Goal: Transaction & Acquisition: Purchase product/service

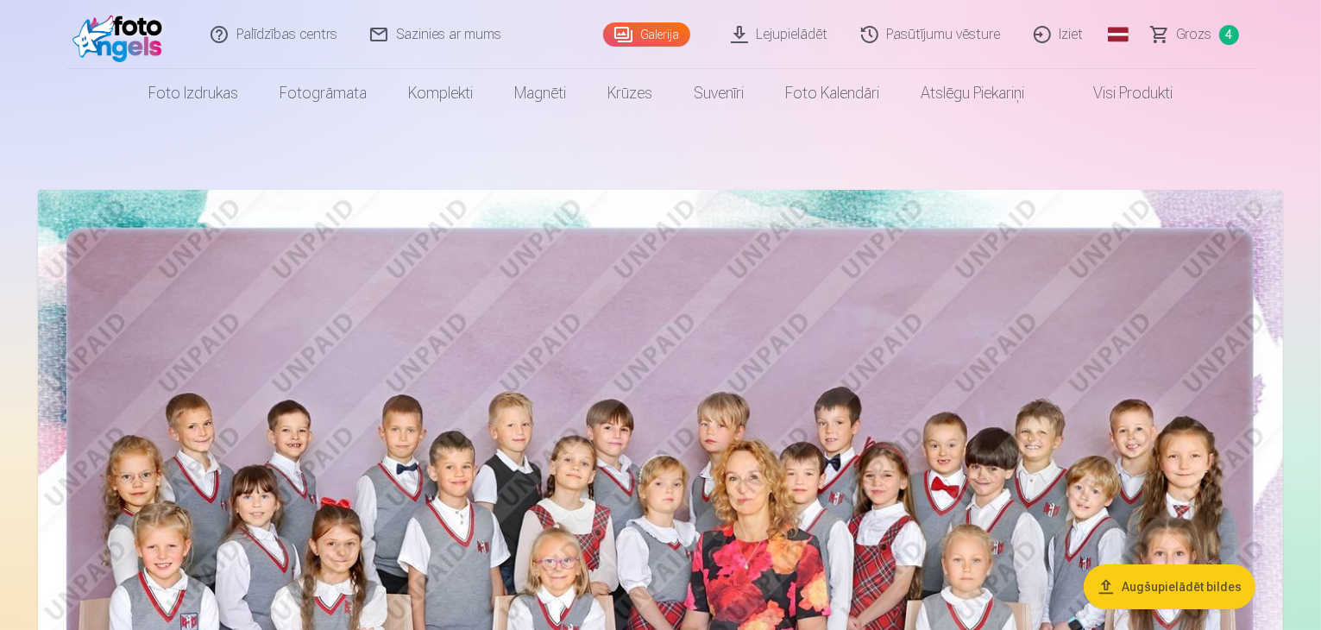
click at [1199, 32] on span "Grozs" at bounding box center [1194, 34] width 35 height 21
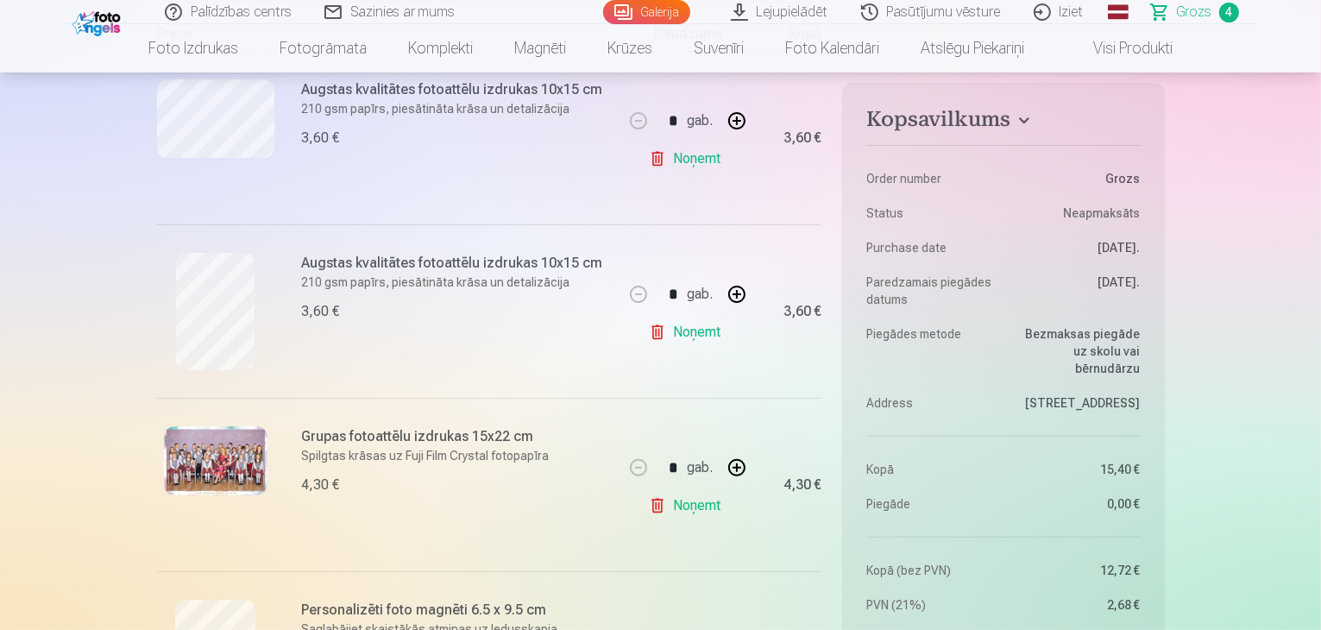
scroll to position [518, 0]
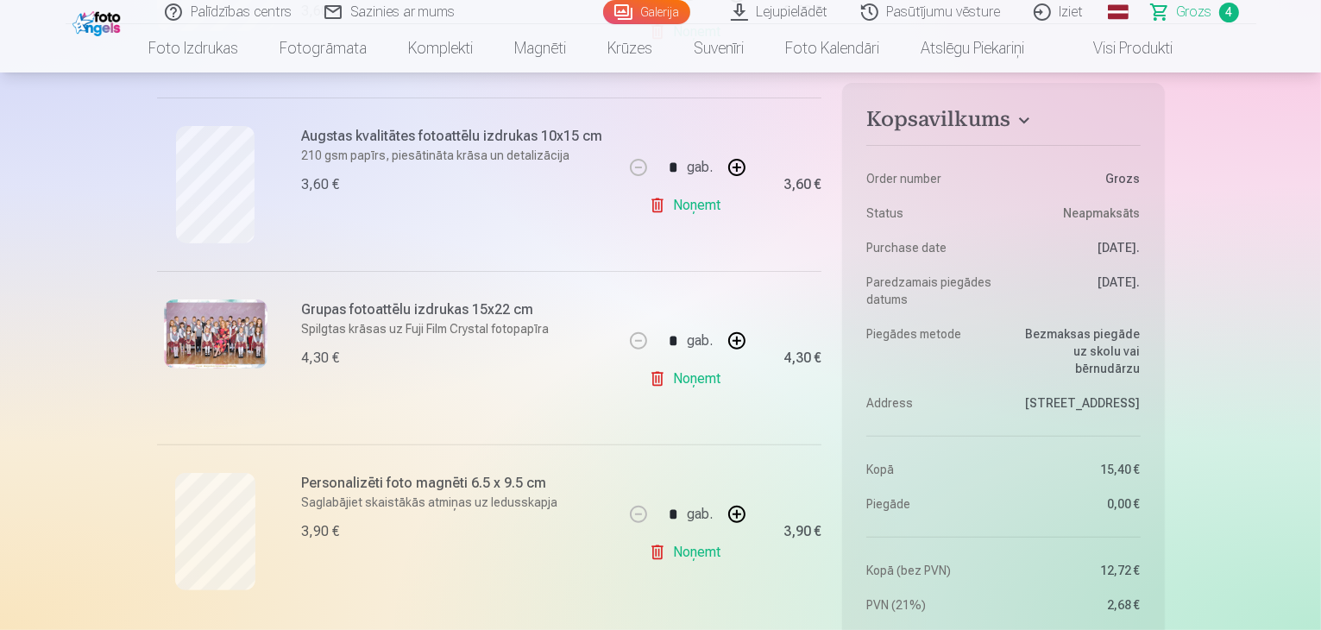
click at [699, 210] on link "Noņemt" at bounding box center [688, 205] width 78 height 35
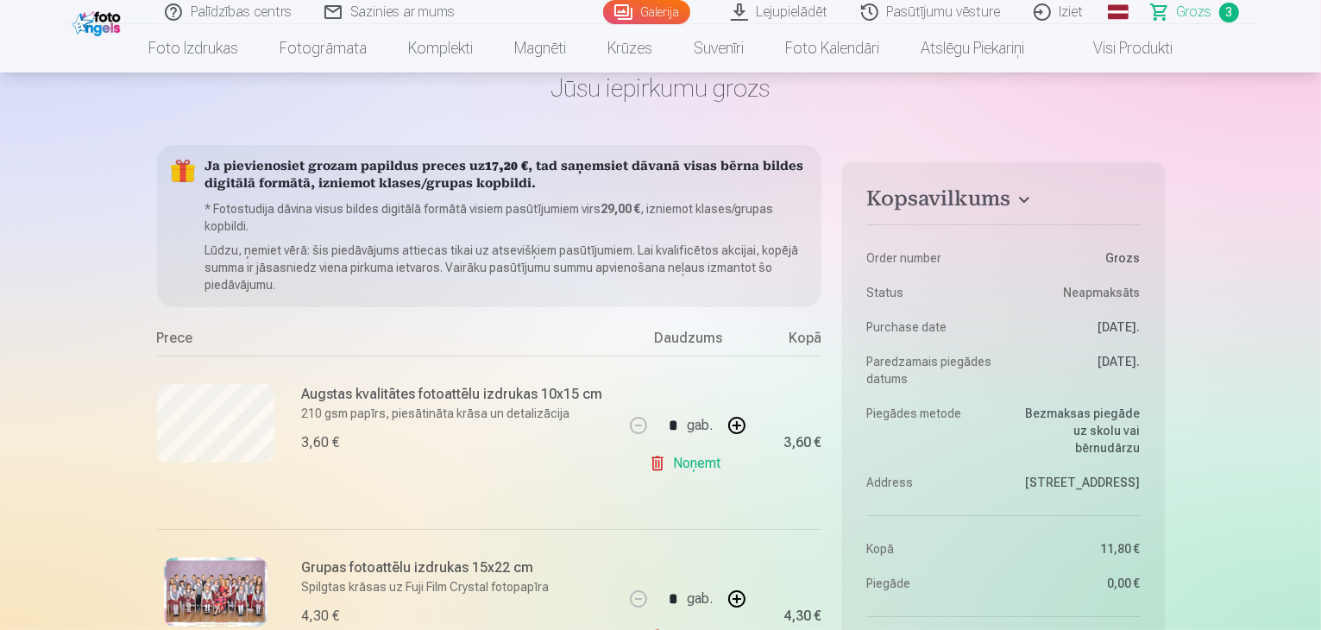
click at [642, 12] on link "Galerija" at bounding box center [646, 12] width 87 height 24
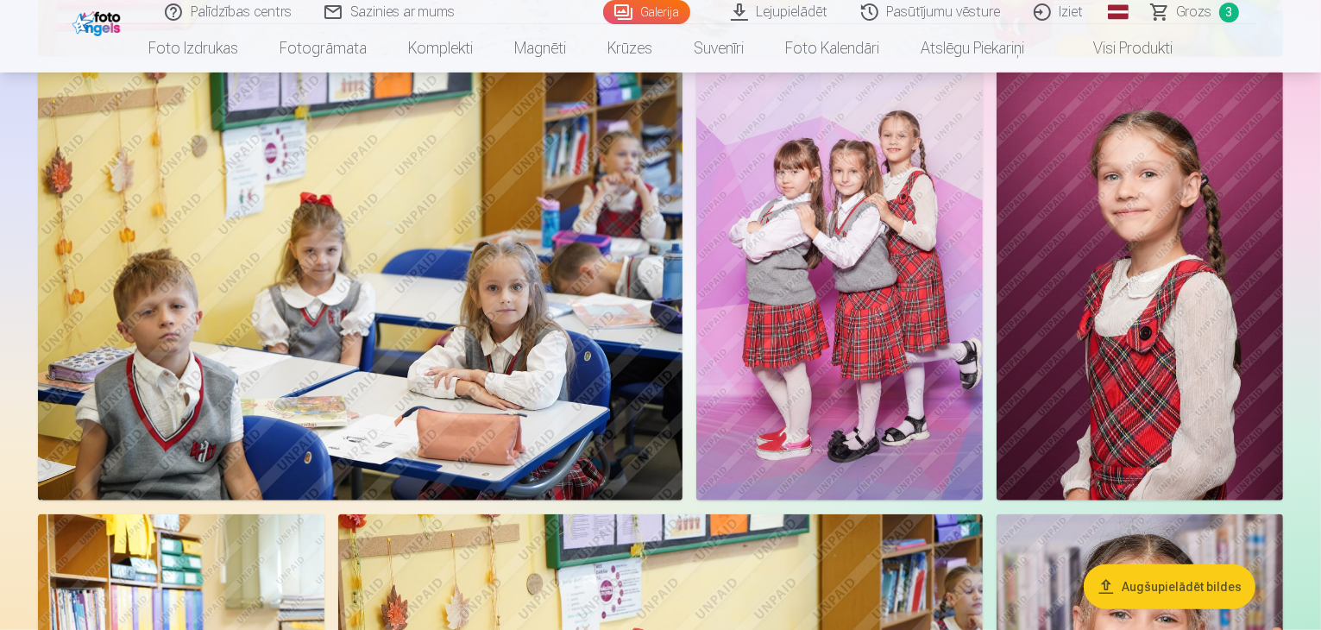
scroll to position [7849, 0]
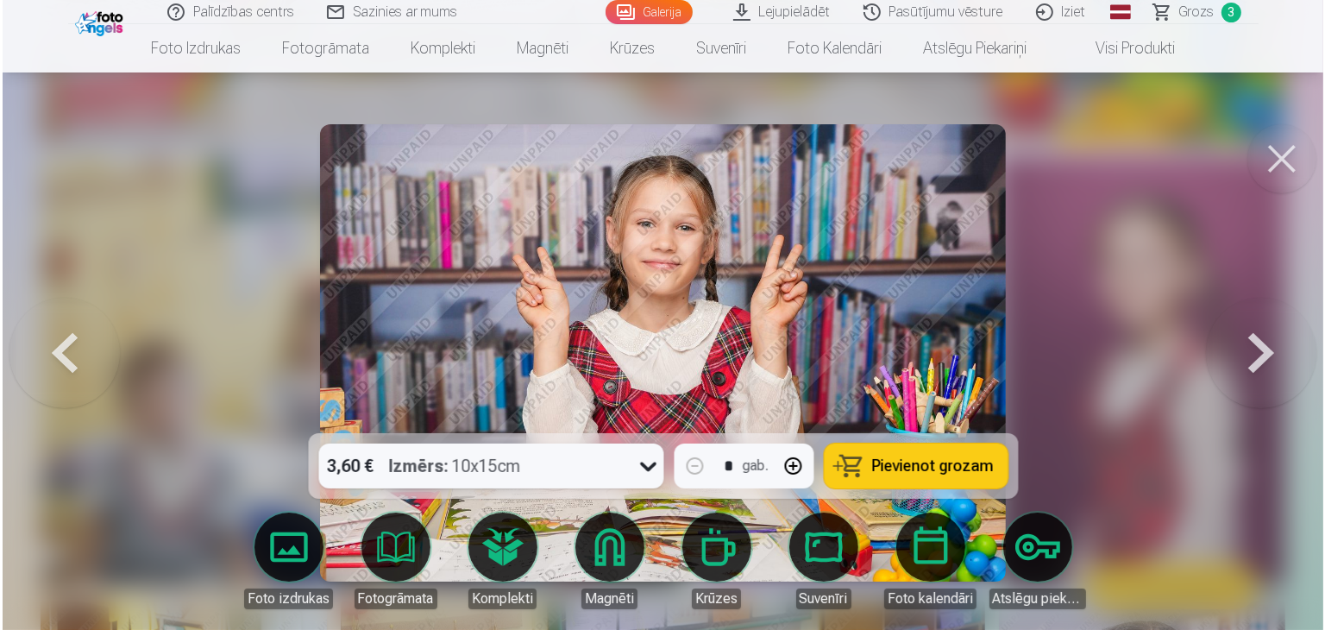
scroll to position [7872, 0]
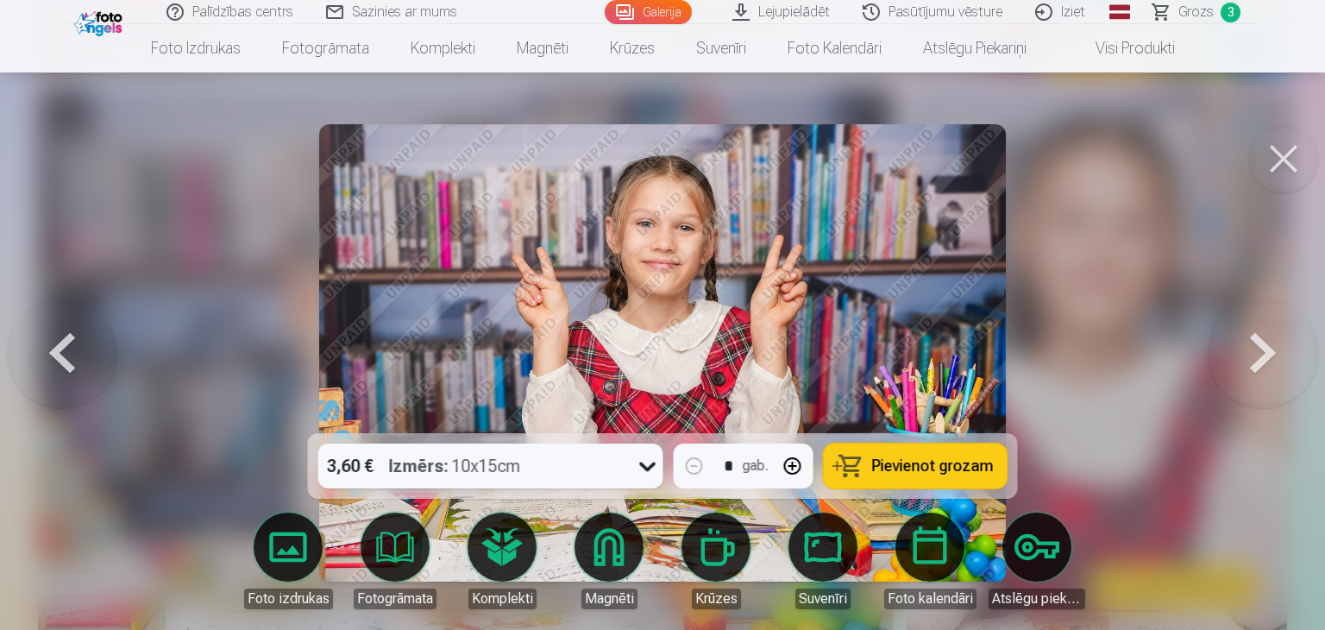
click at [921, 466] on span "Pievienot grozam" at bounding box center [933, 466] width 122 height 16
click at [1174, 11] on link "Grozs 4" at bounding box center [1197, 12] width 121 height 24
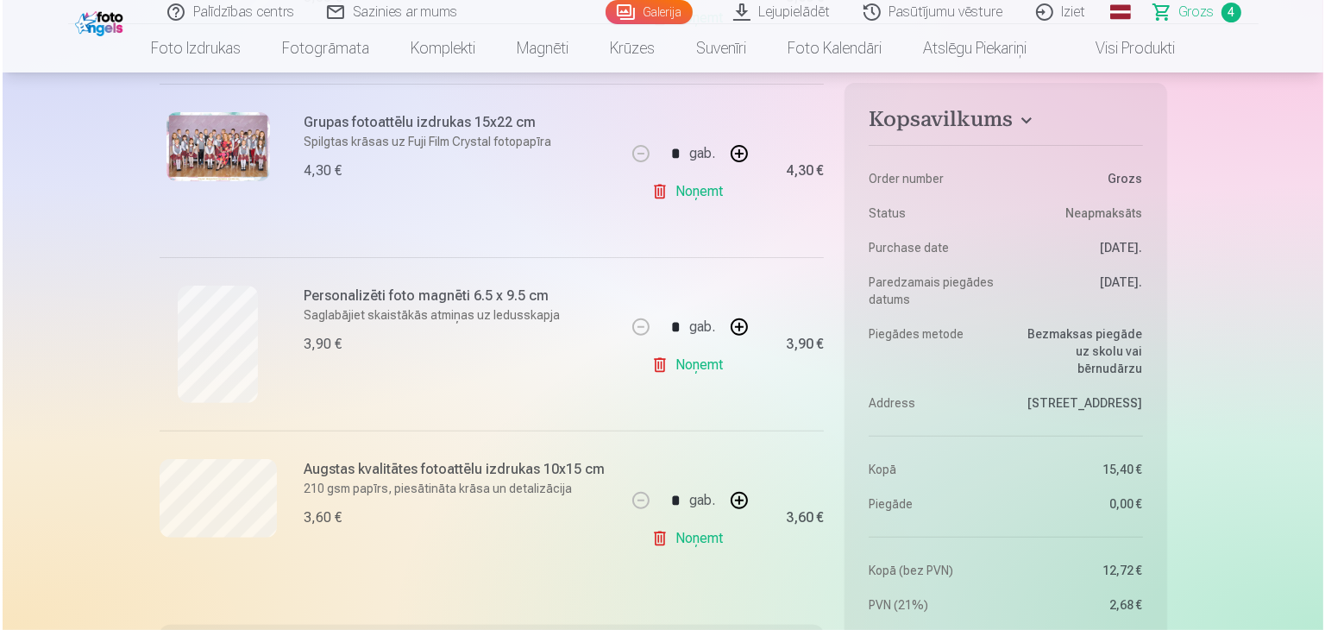
scroll to position [604, 0]
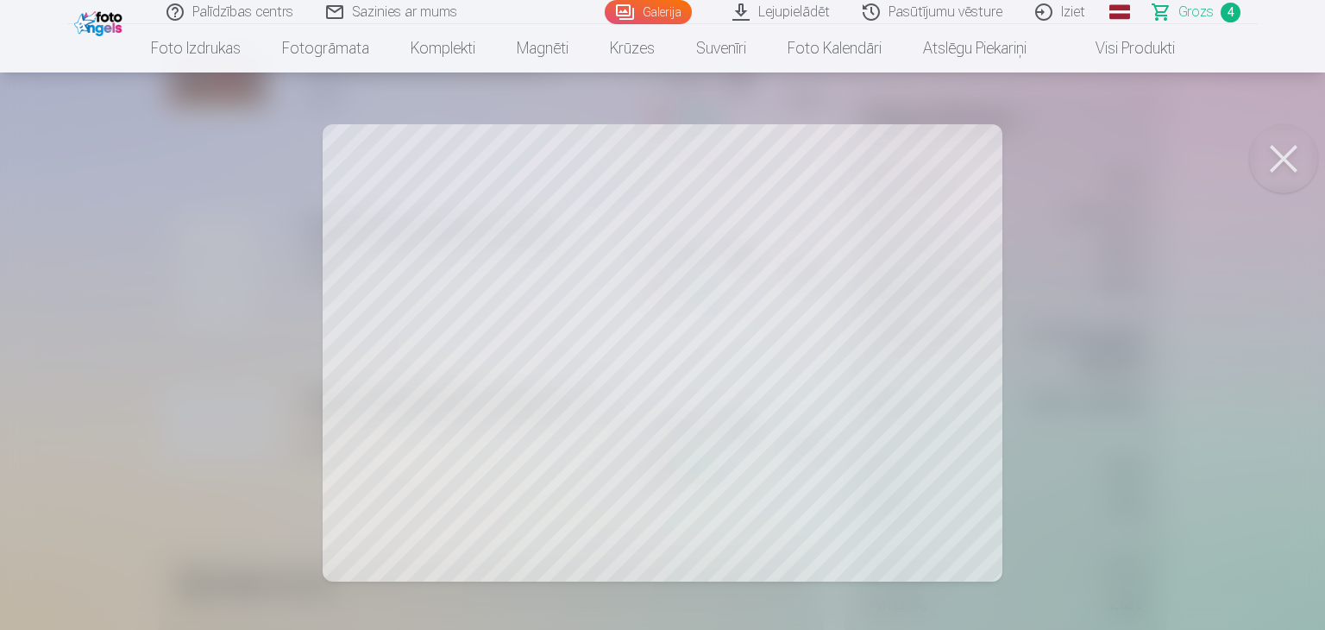
scroll to position [6848, 0]
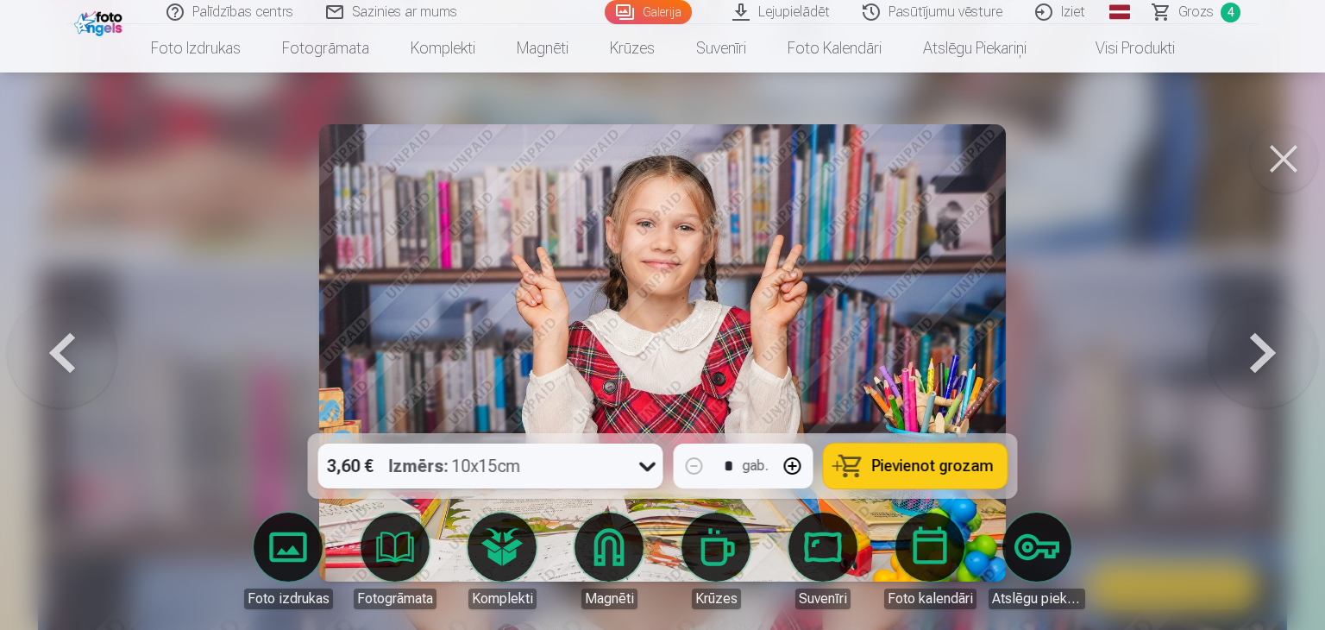
click at [1177, 14] on link "Grozs 4" at bounding box center [1197, 12] width 121 height 24
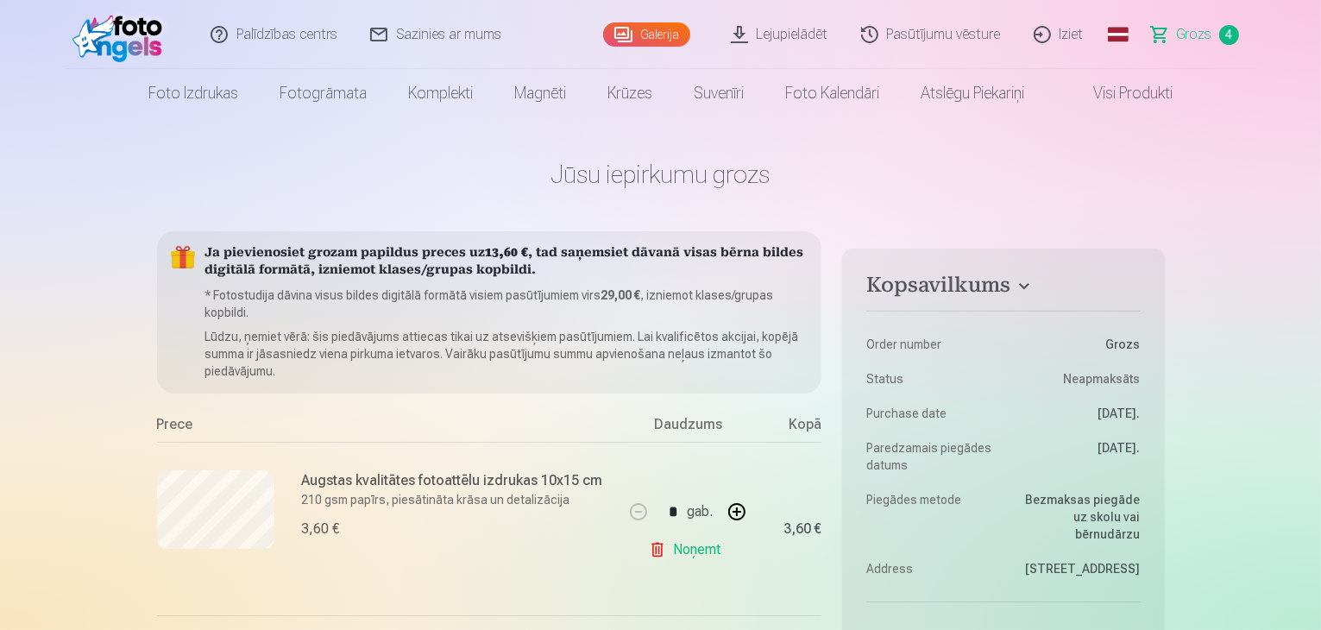
click at [645, 37] on link "Galerija" at bounding box center [646, 34] width 87 height 24
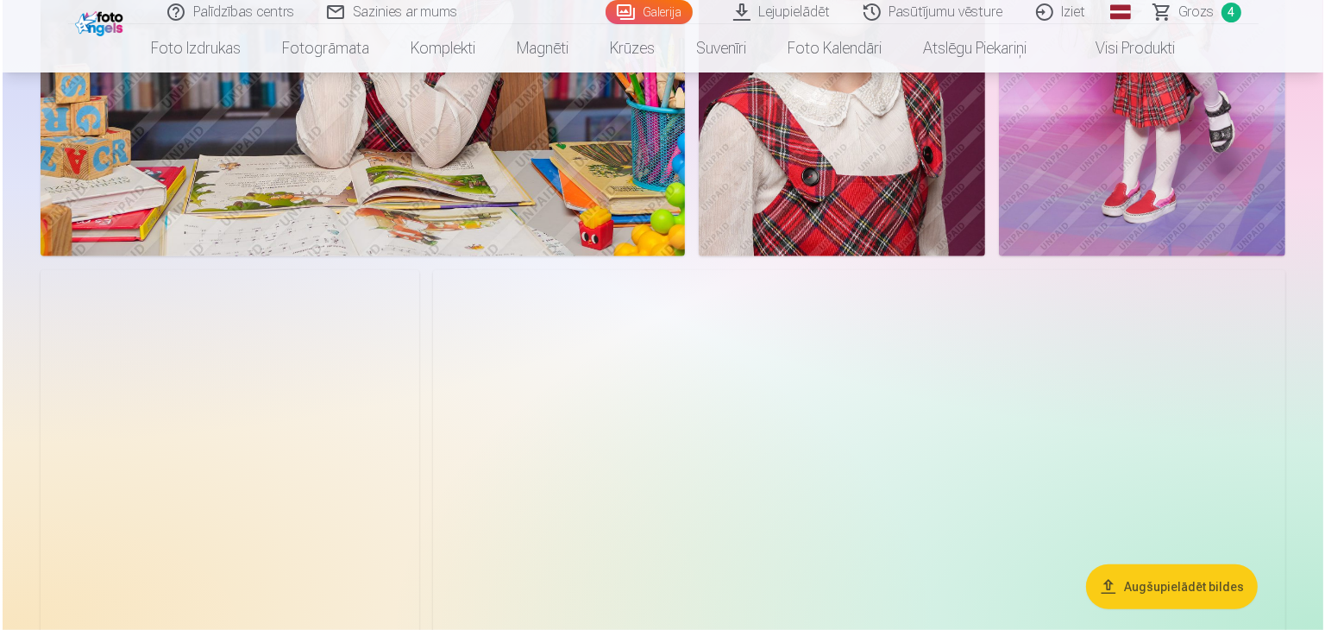
scroll to position [1639, 0]
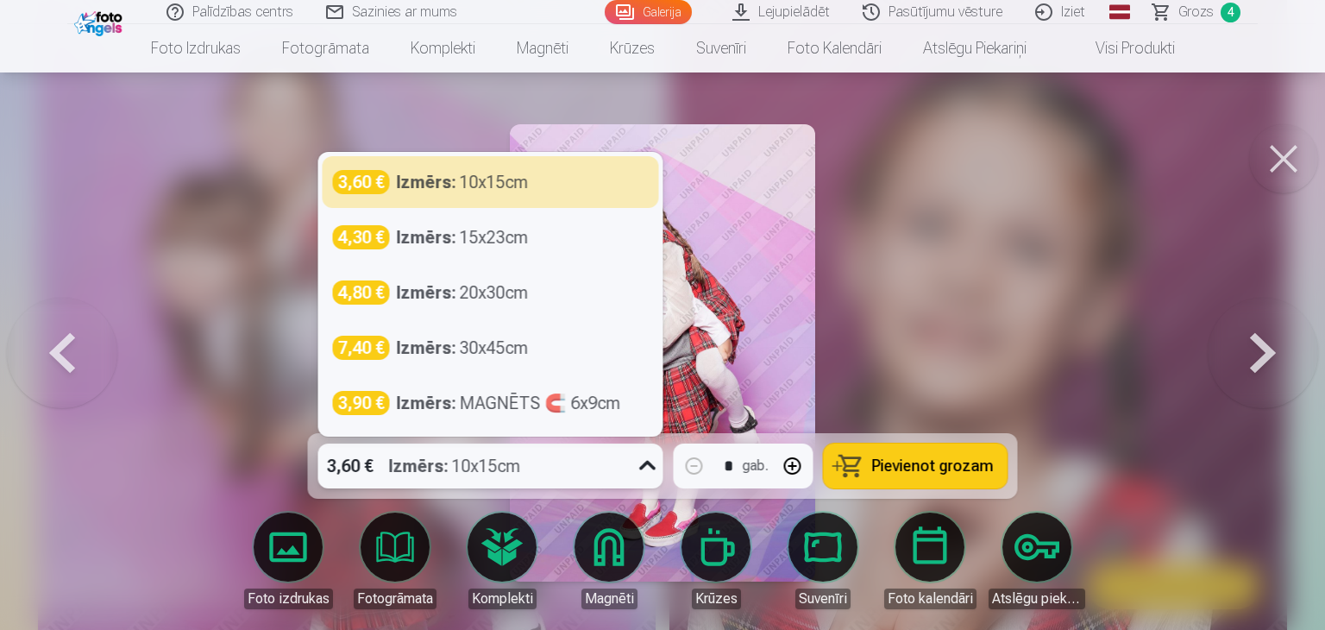
click at [649, 470] on icon at bounding box center [648, 466] width 28 height 28
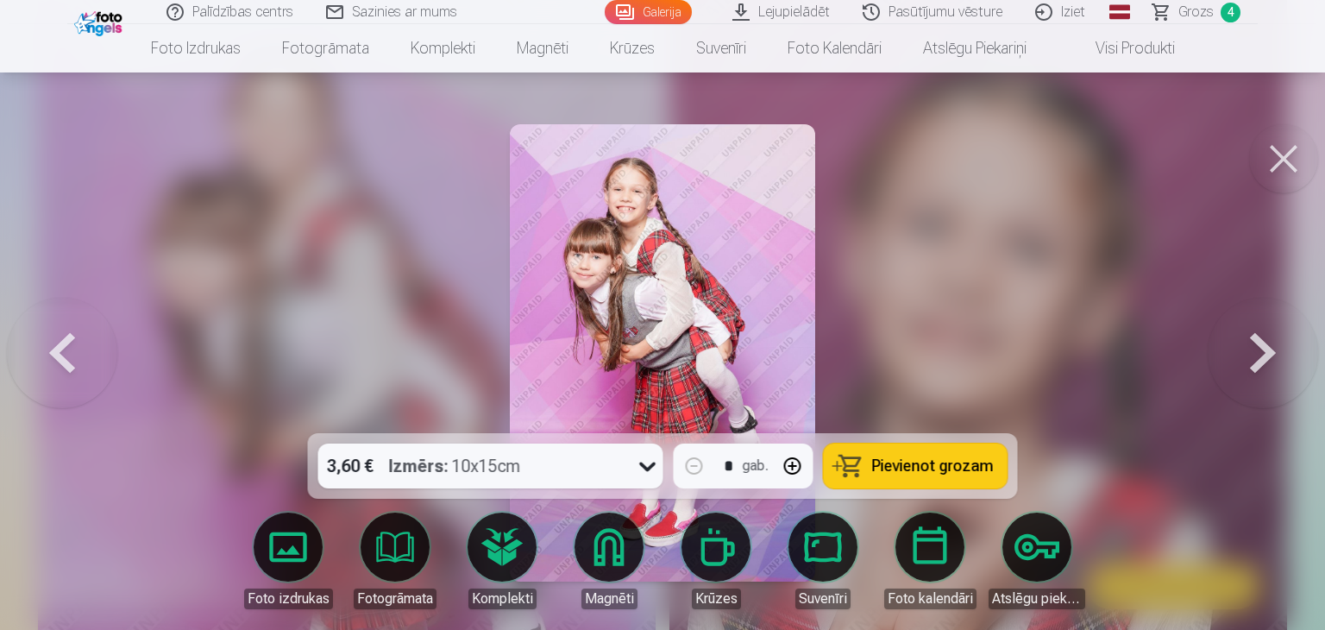
click at [913, 460] on span "Pievienot grozam" at bounding box center [933, 466] width 122 height 16
click at [1197, 10] on span "Grozs" at bounding box center [1195, 12] width 35 height 21
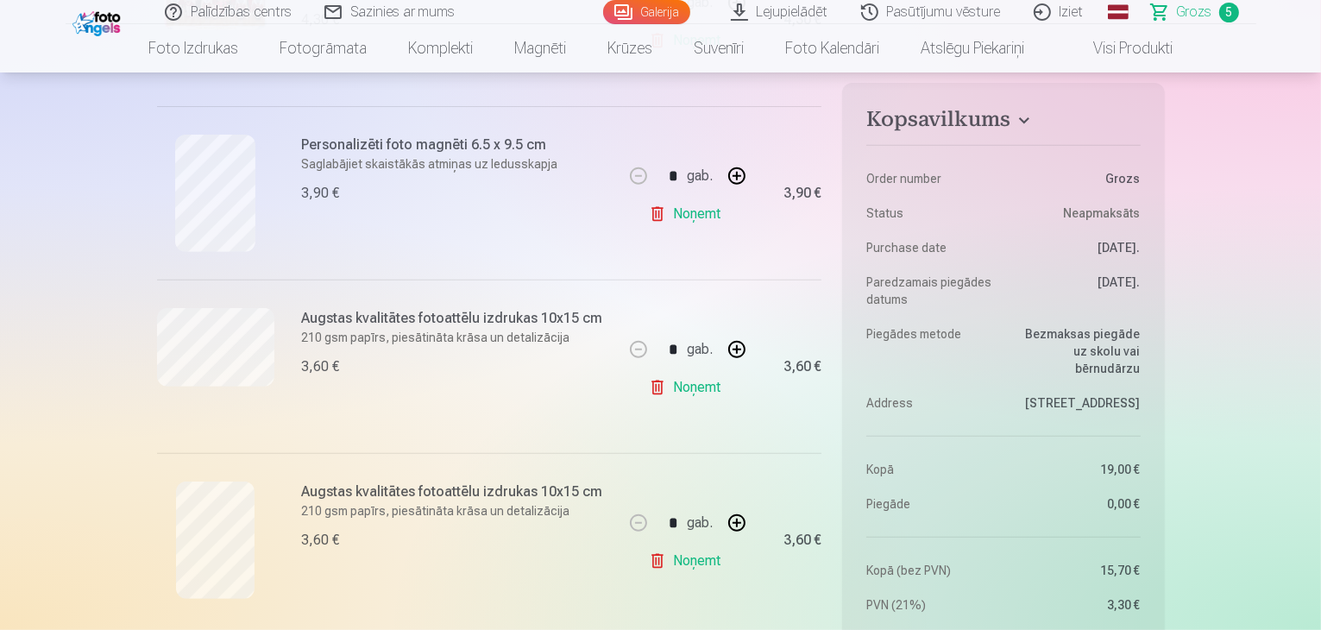
scroll to position [776, 0]
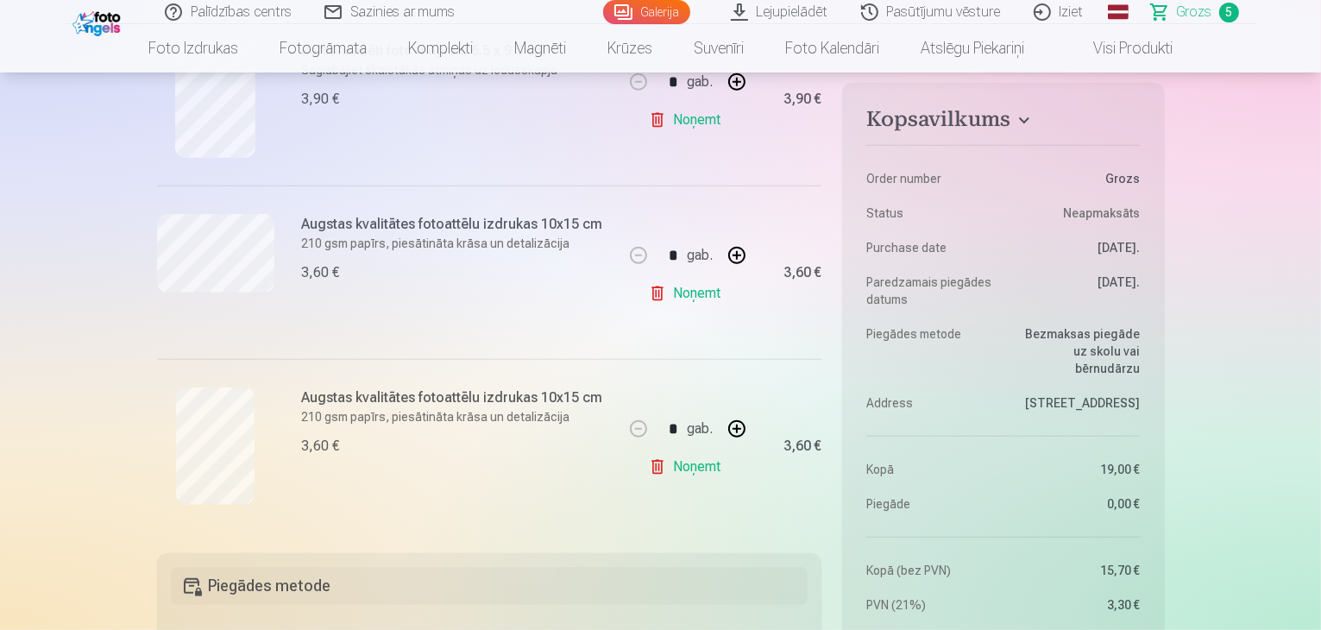
click at [659, 8] on link "Galerija" at bounding box center [646, 12] width 87 height 24
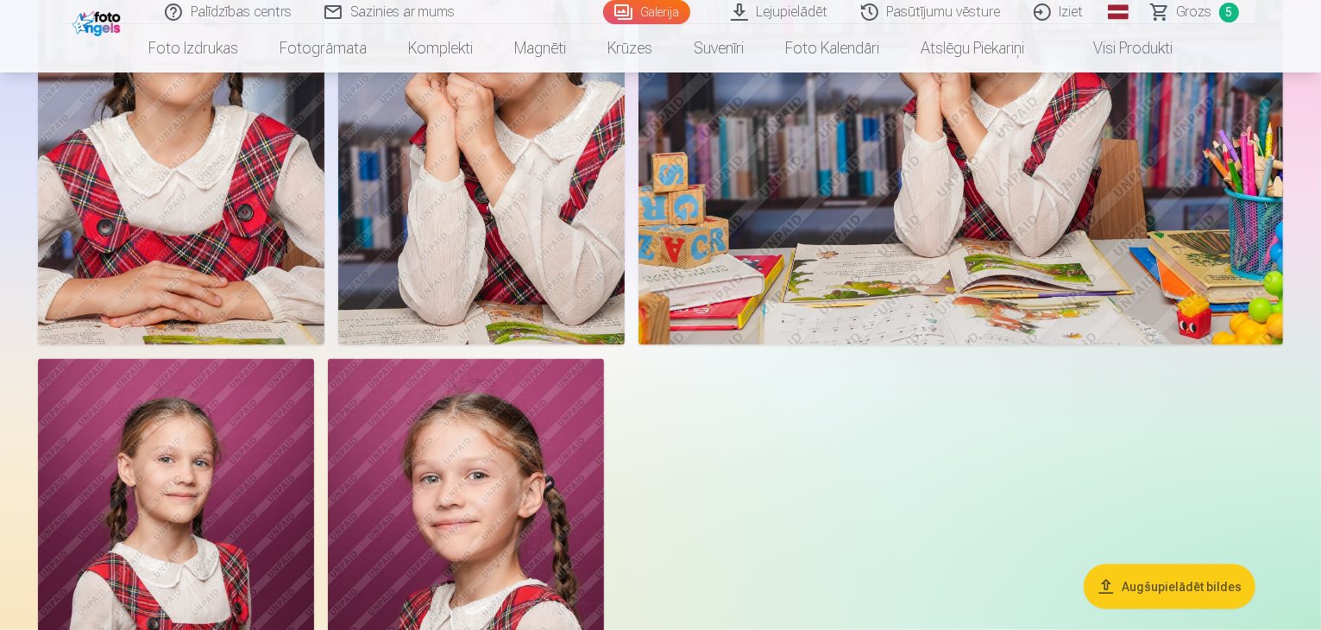
scroll to position [9057, 0]
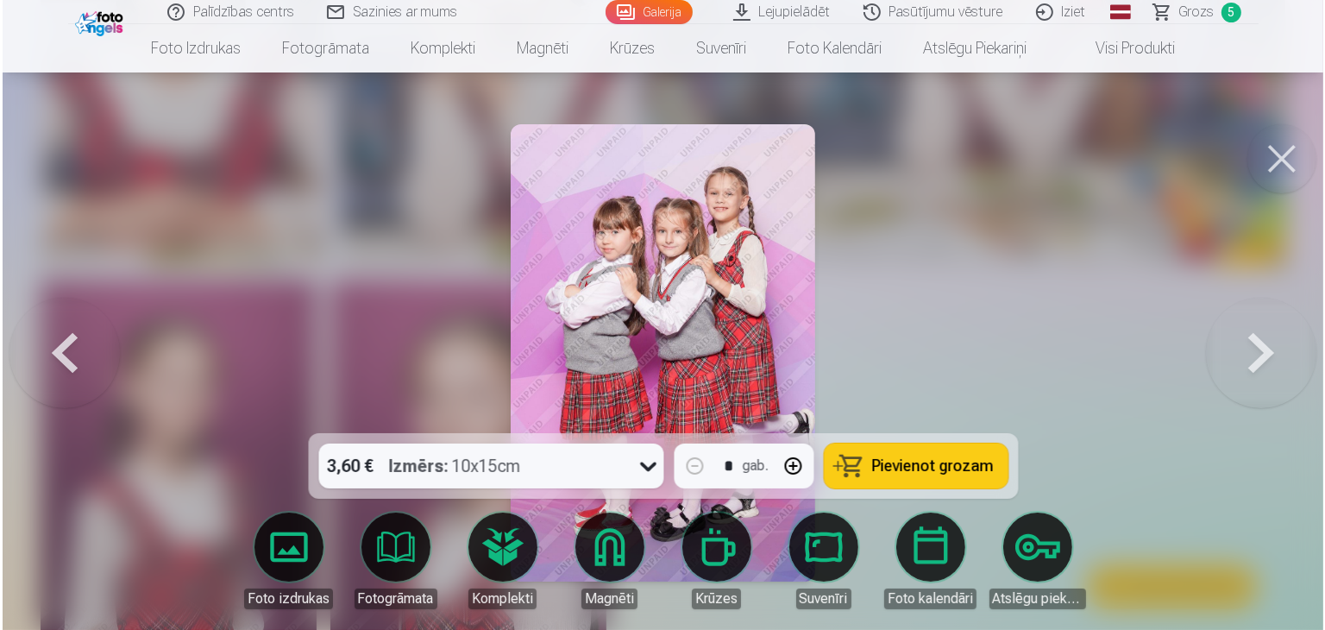
scroll to position [9085, 0]
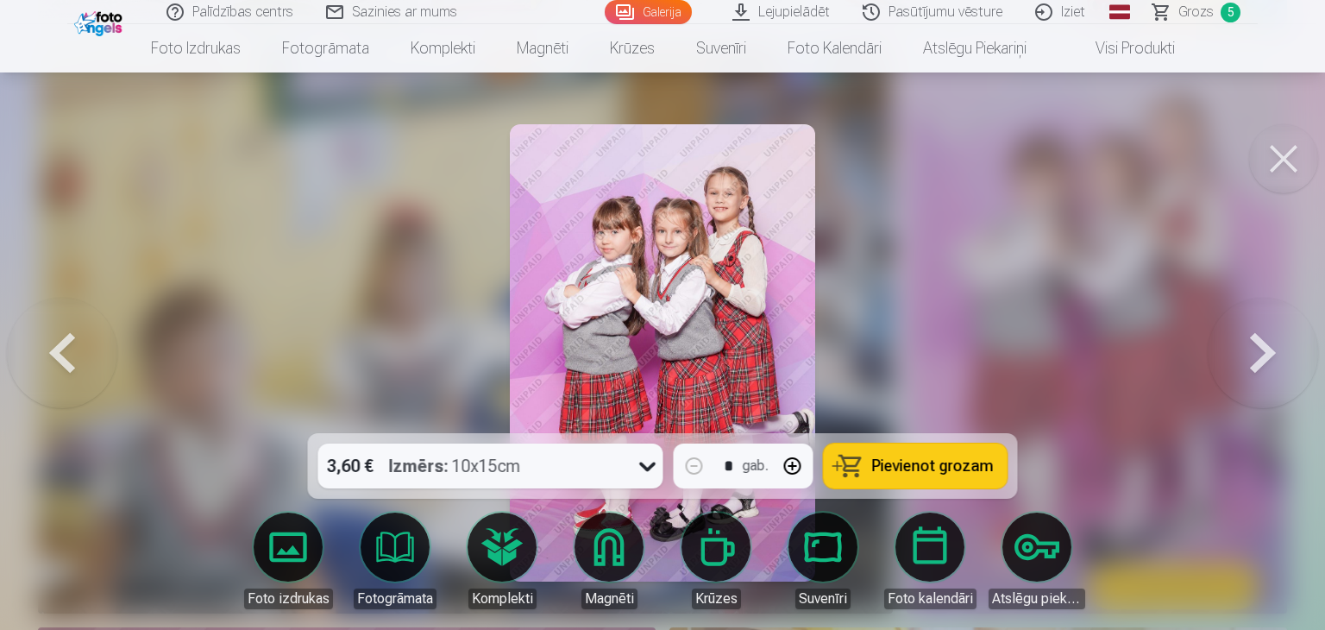
click at [926, 477] on button "Pievienot grozam" at bounding box center [916, 465] width 184 height 45
click at [1192, 22] on link "Grozs 6" at bounding box center [1197, 12] width 121 height 24
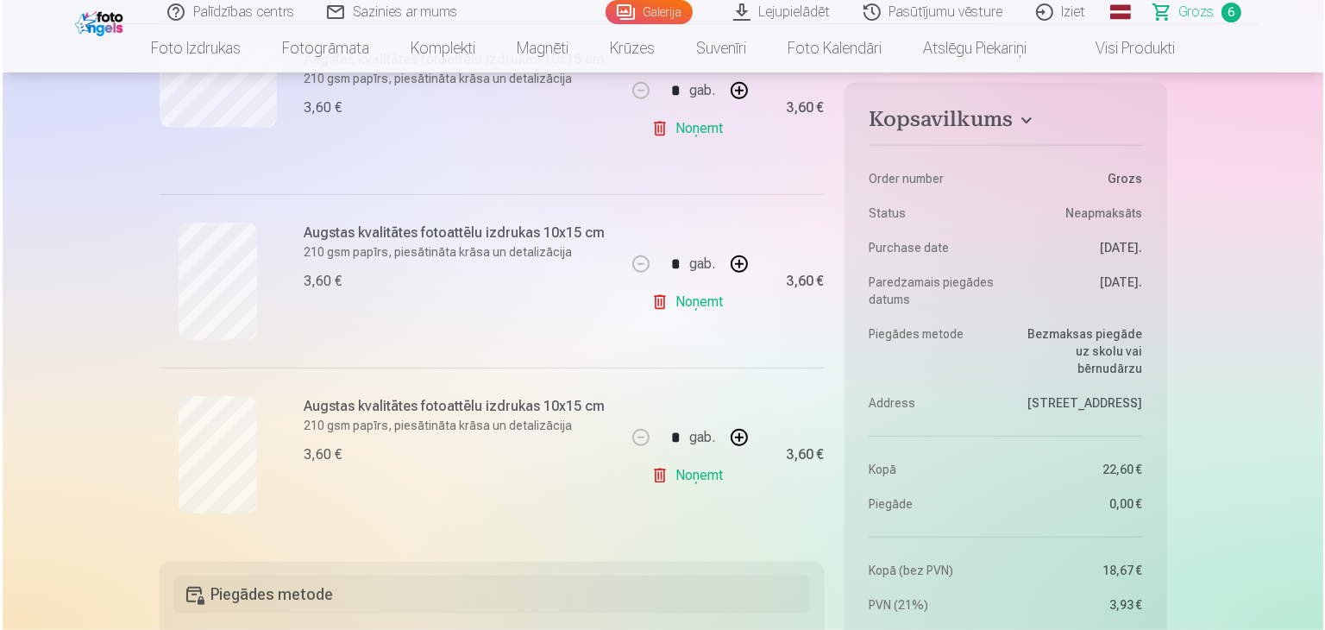
scroll to position [949, 0]
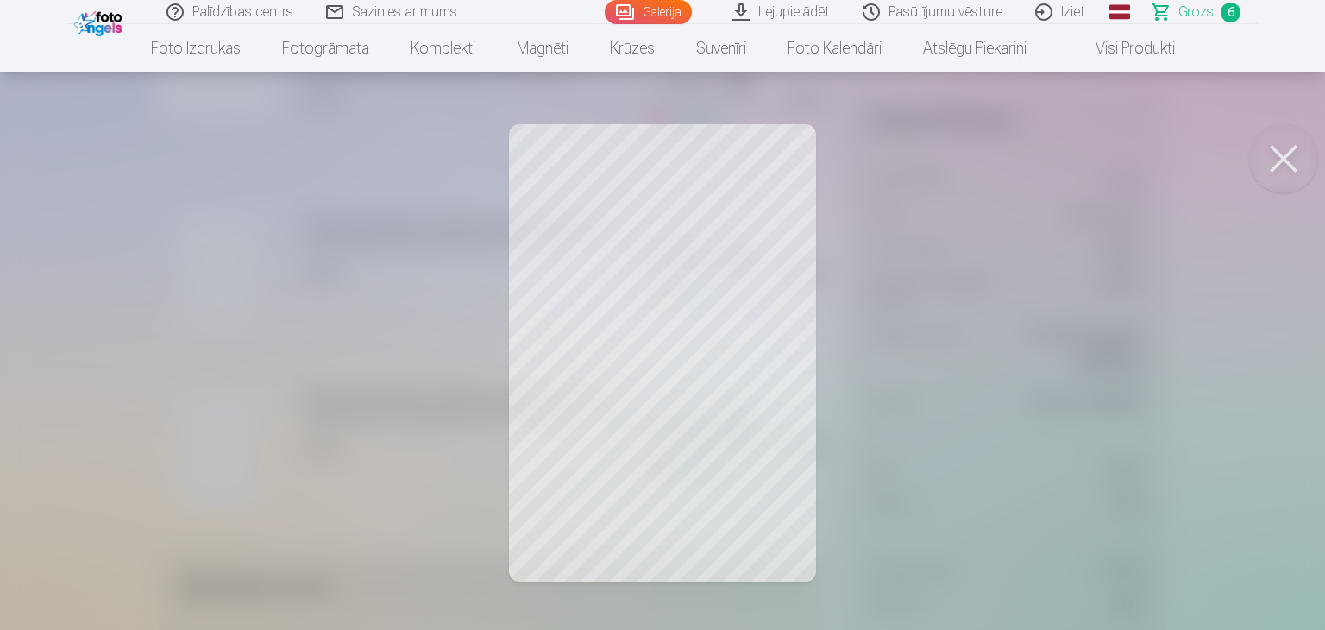
scroll to position [7194, 0]
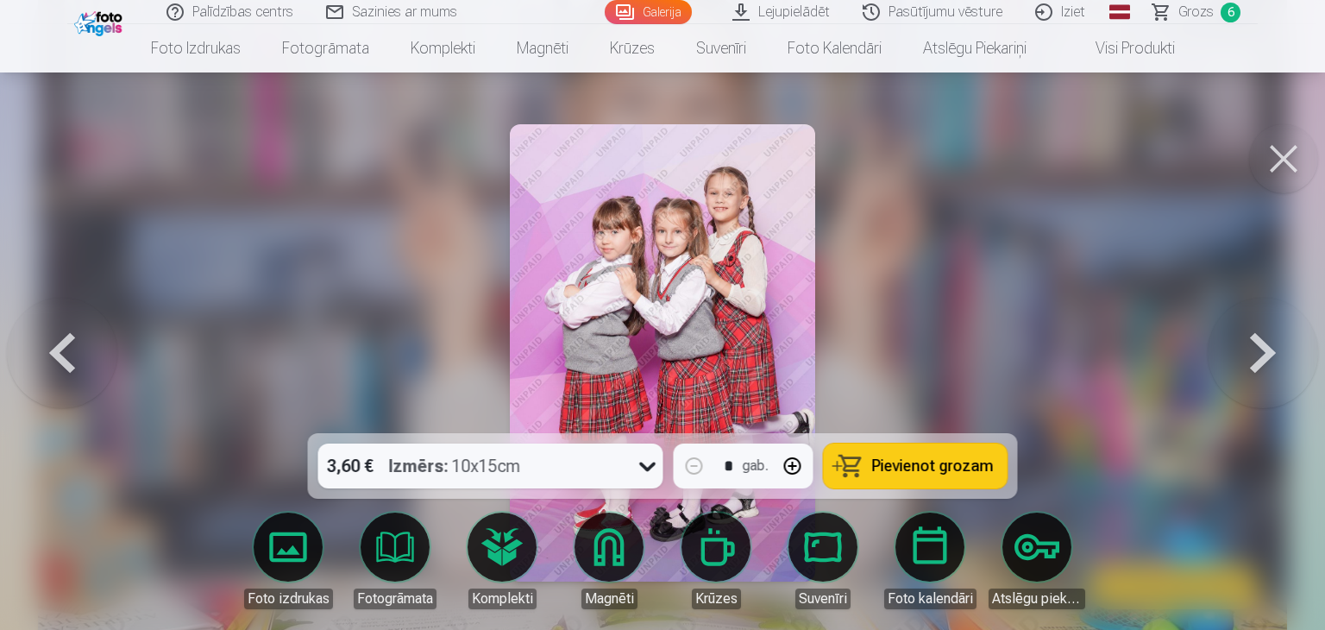
click at [1182, 7] on span "Grozs" at bounding box center [1195, 12] width 35 height 21
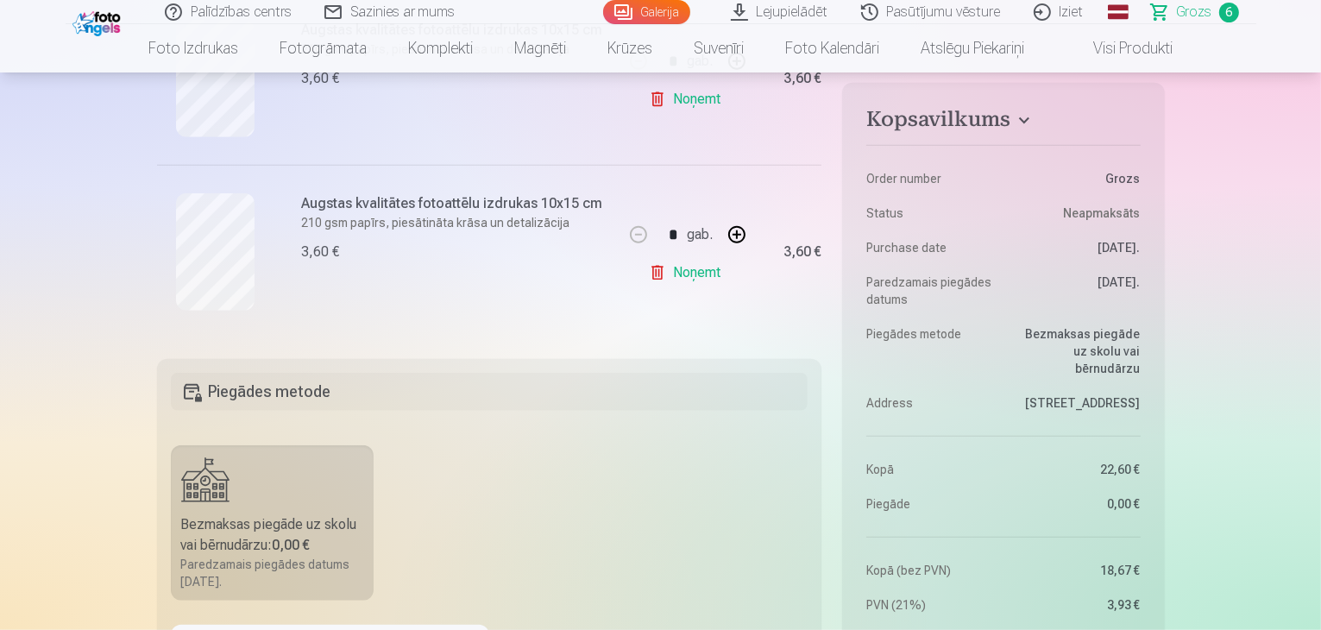
scroll to position [1208, 0]
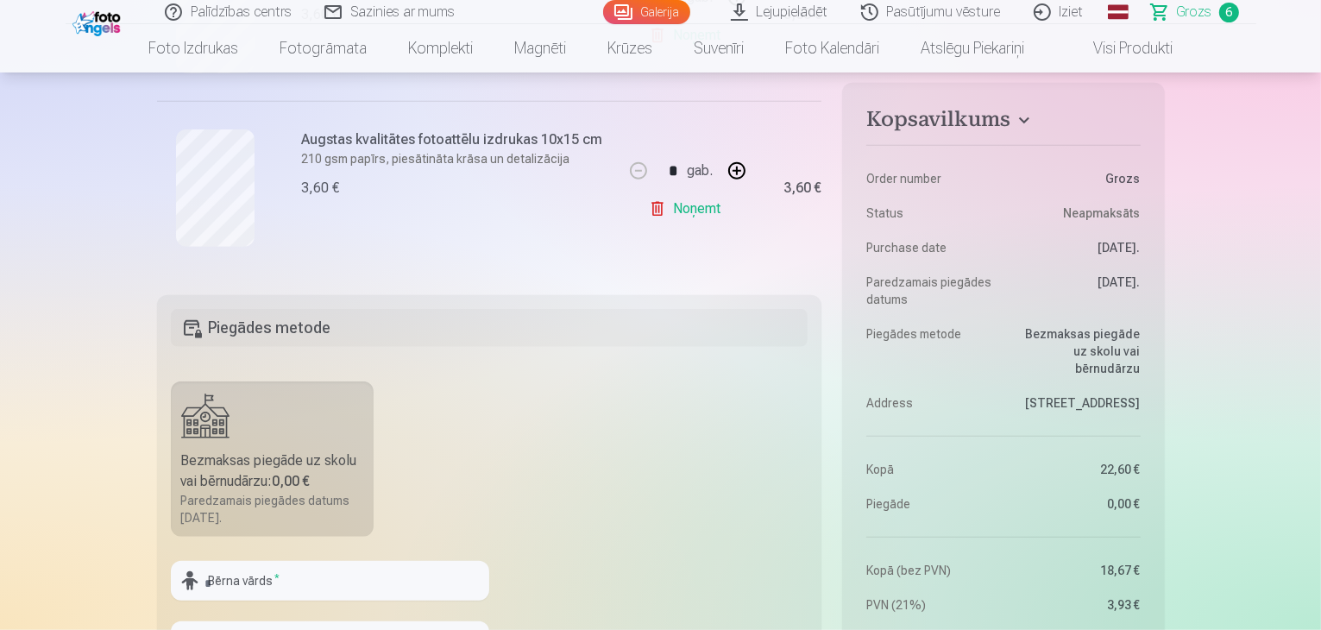
click at [697, 211] on link "Noņemt" at bounding box center [688, 208] width 78 height 35
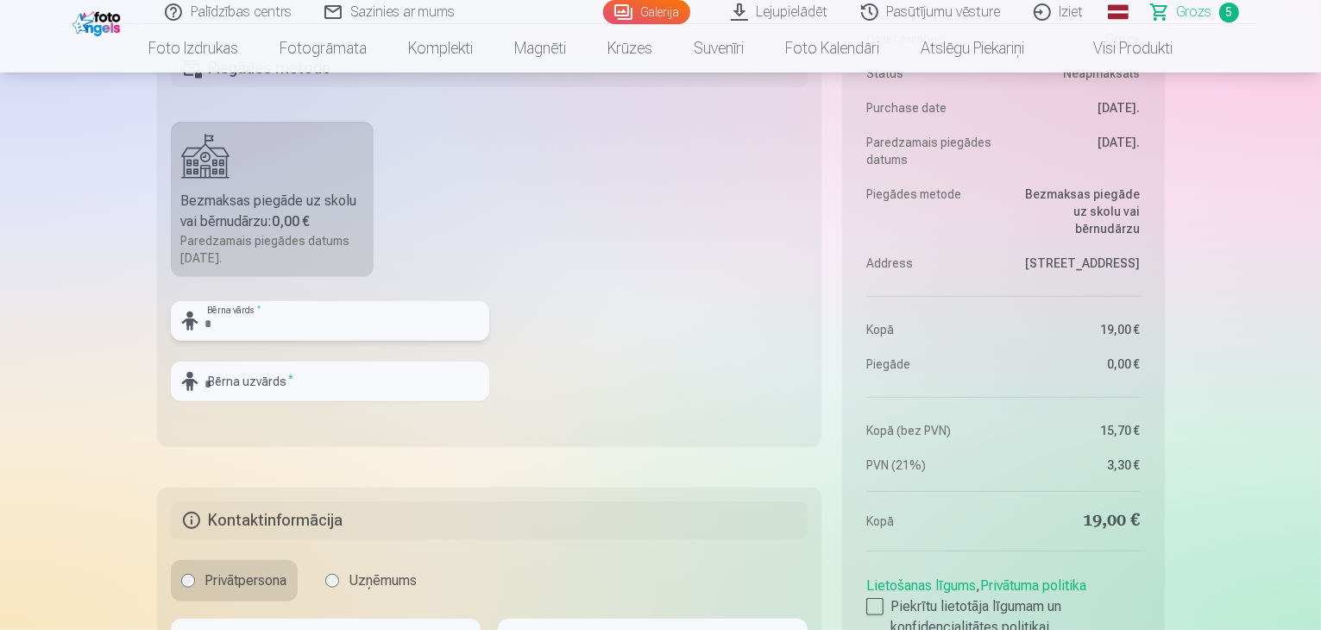
click at [304, 318] on input "text" at bounding box center [330, 321] width 318 height 40
type input "******"
click at [270, 381] on input "text" at bounding box center [330, 381] width 318 height 40
type input "*****"
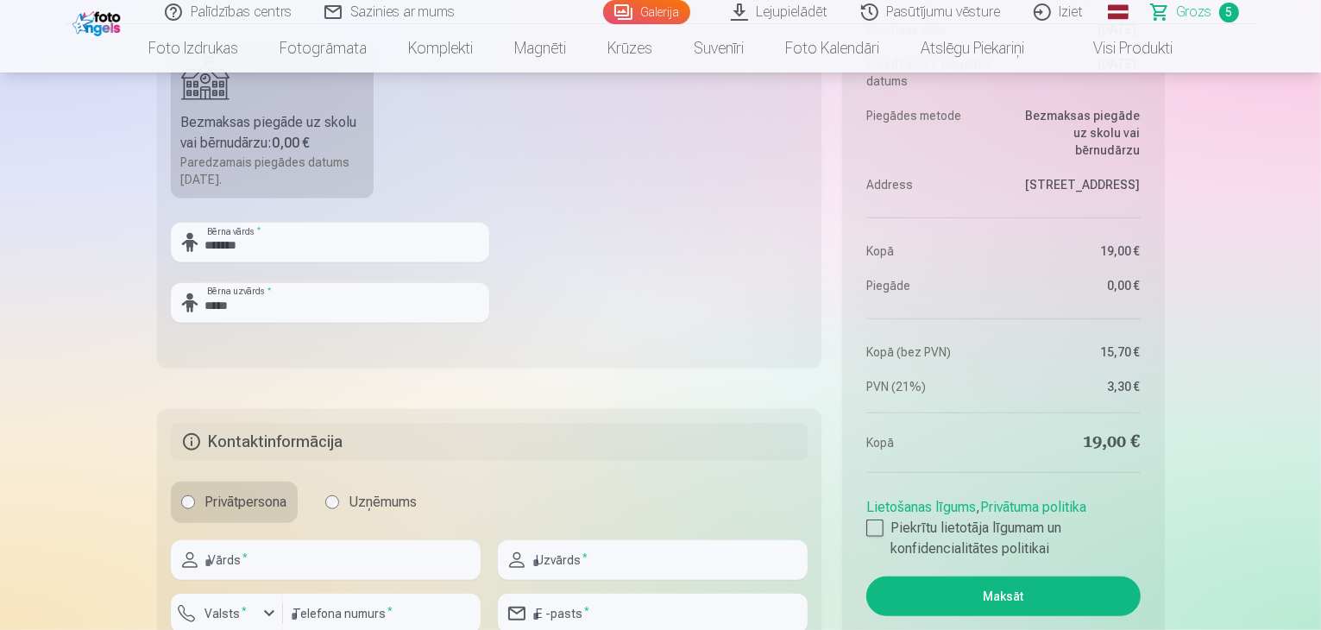
scroll to position [1466, 0]
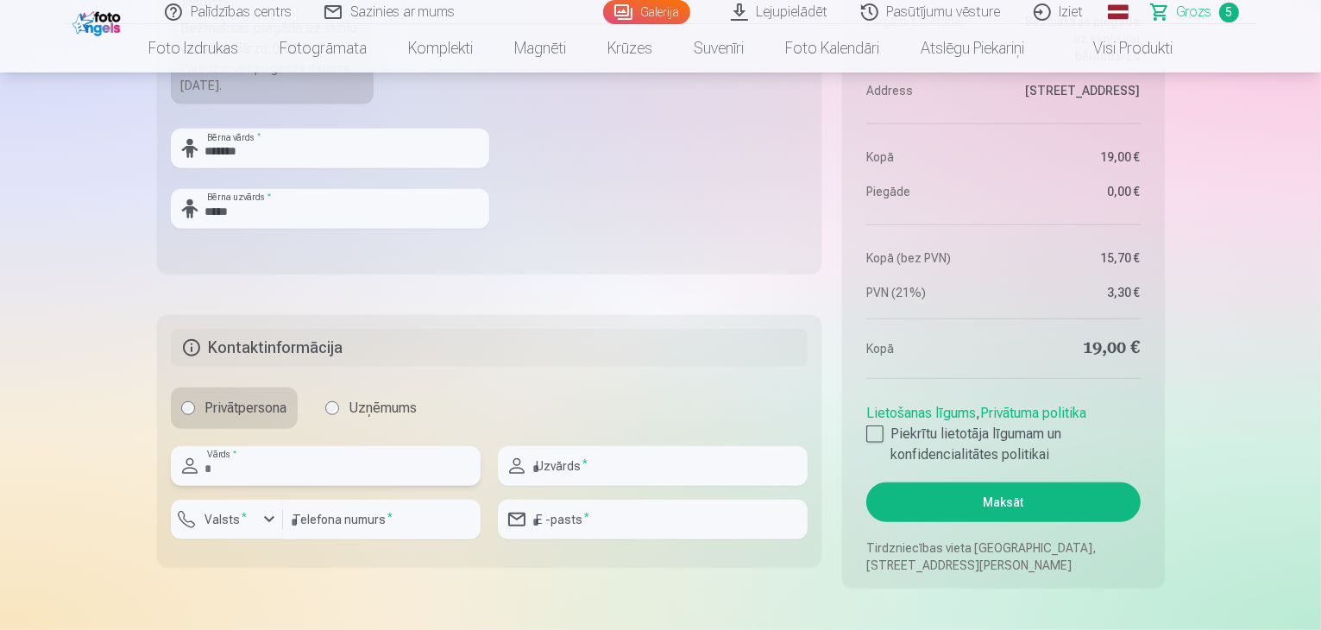
click at [374, 469] on input "text" at bounding box center [326, 466] width 310 height 40
type input "*****"
click at [614, 463] on input "text" at bounding box center [653, 466] width 310 height 40
type input "**********"
click at [242, 518] on sup "*" at bounding box center [244, 516] width 5 height 11
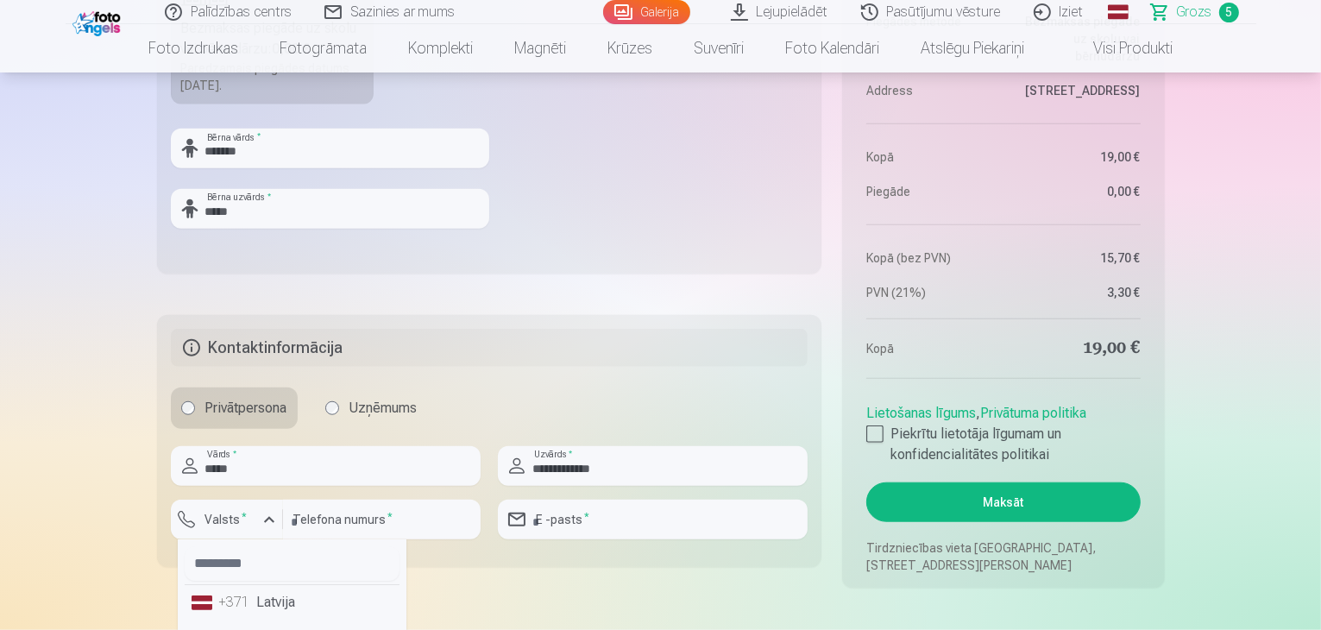
click at [273, 619] on li "+49 [GEOGRAPHIC_DATA]" at bounding box center [292, 636] width 215 height 35
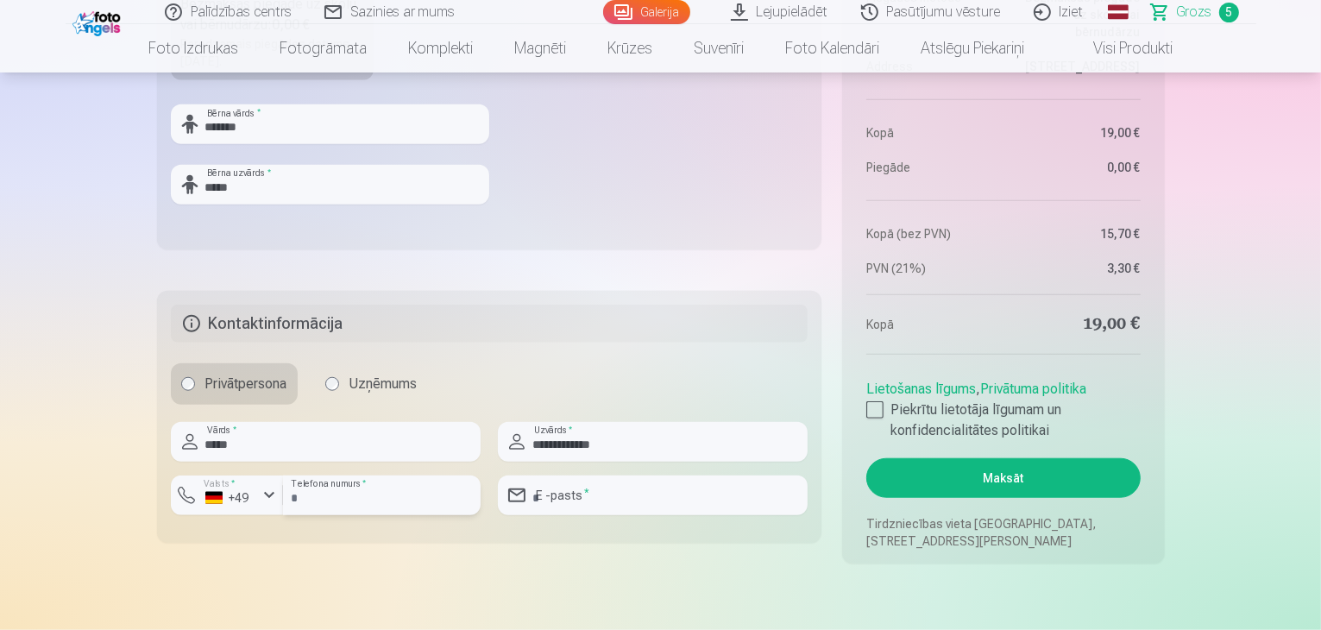
click at [412, 480] on input "number" at bounding box center [382, 495] width 198 height 40
click at [272, 498] on div "button" at bounding box center [269, 495] width 21 height 21
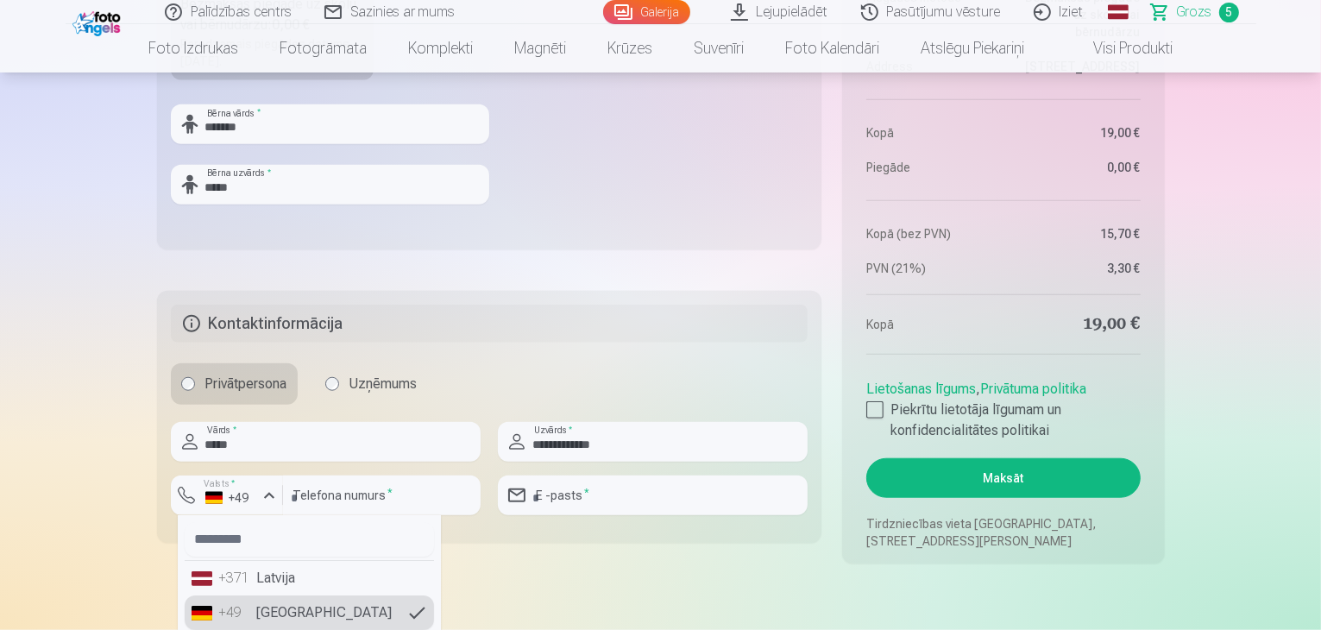
click at [277, 578] on li "+371 Latvija" at bounding box center [309, 578] width 249 height 35
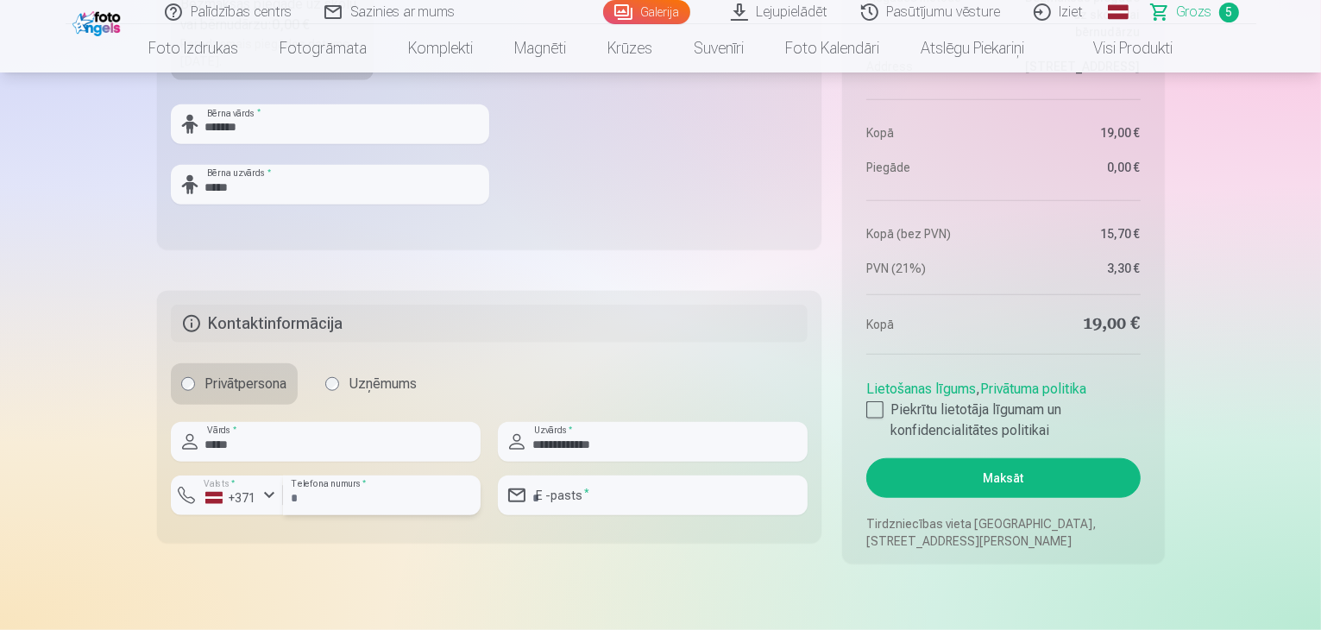
click at [388, 494] on input "number" at bounding box center [382, 495] width 198 height 40
type input "********"
click at [593, 493] on input "email" at bounding box center [653, 495] width 310 height 40
type input "**********"
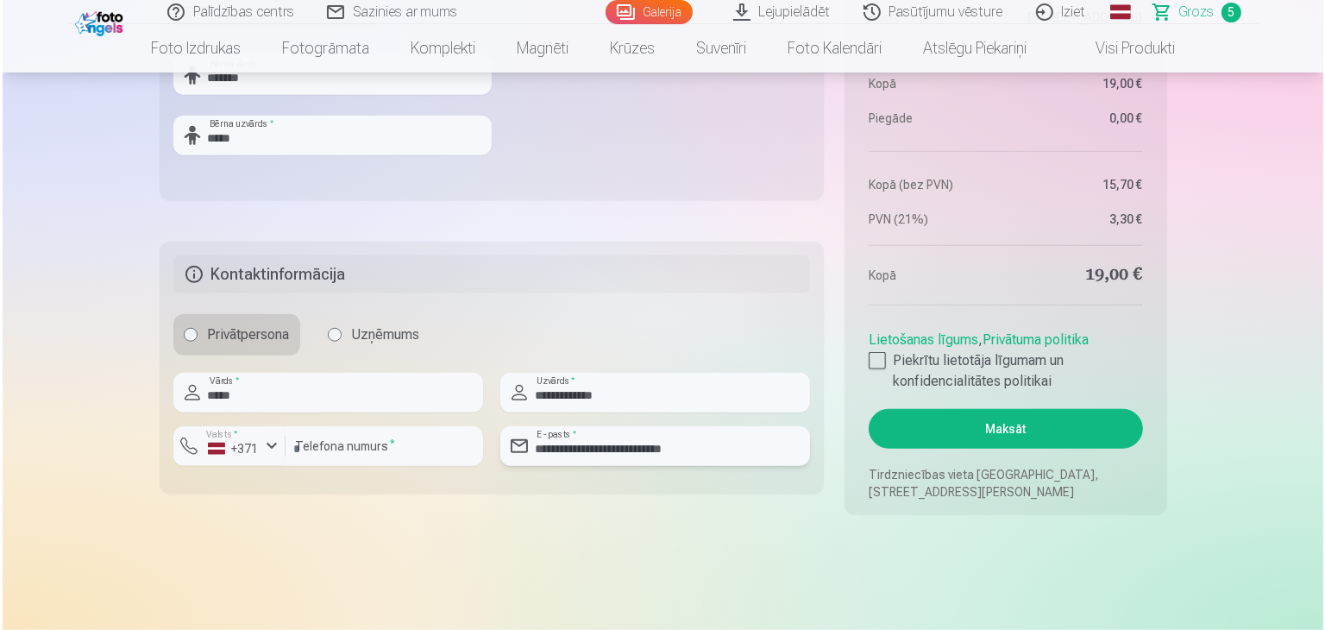
scroll to position [1577, 0]
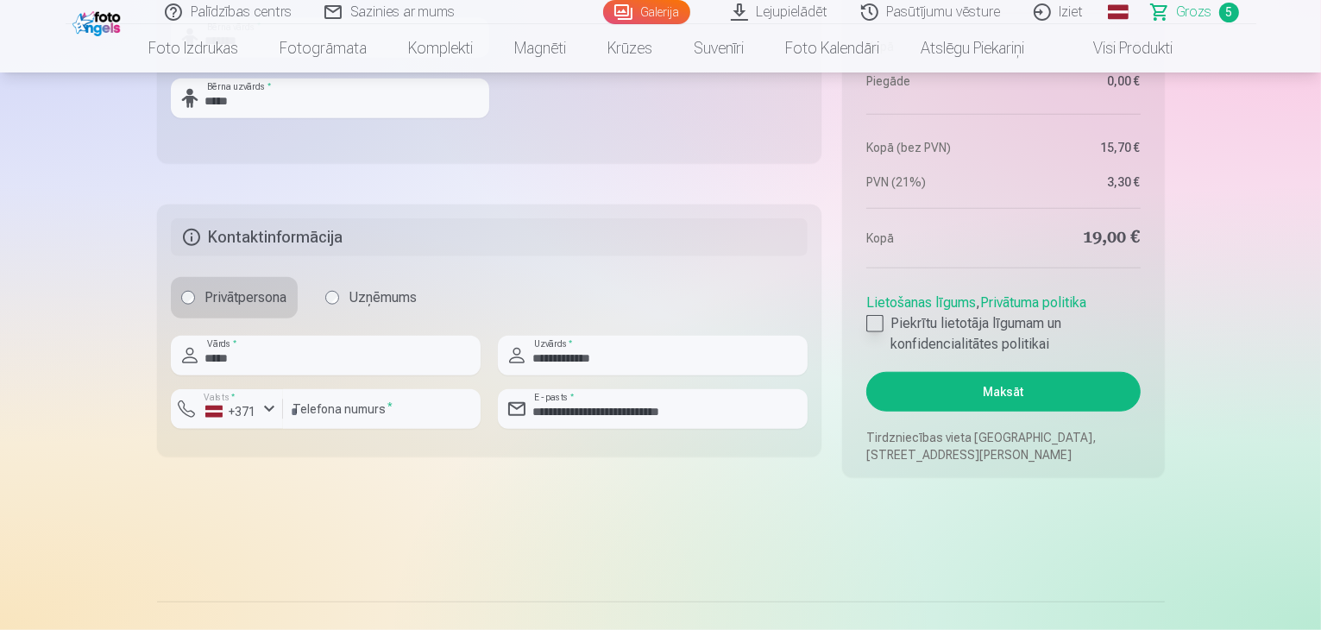
click at [875, 324] on div at bounding box center [874, 323] width 17 height 17
click at [984, 392] on button "Maksāt" at bounding box center [1002, 392] width 273 height 40
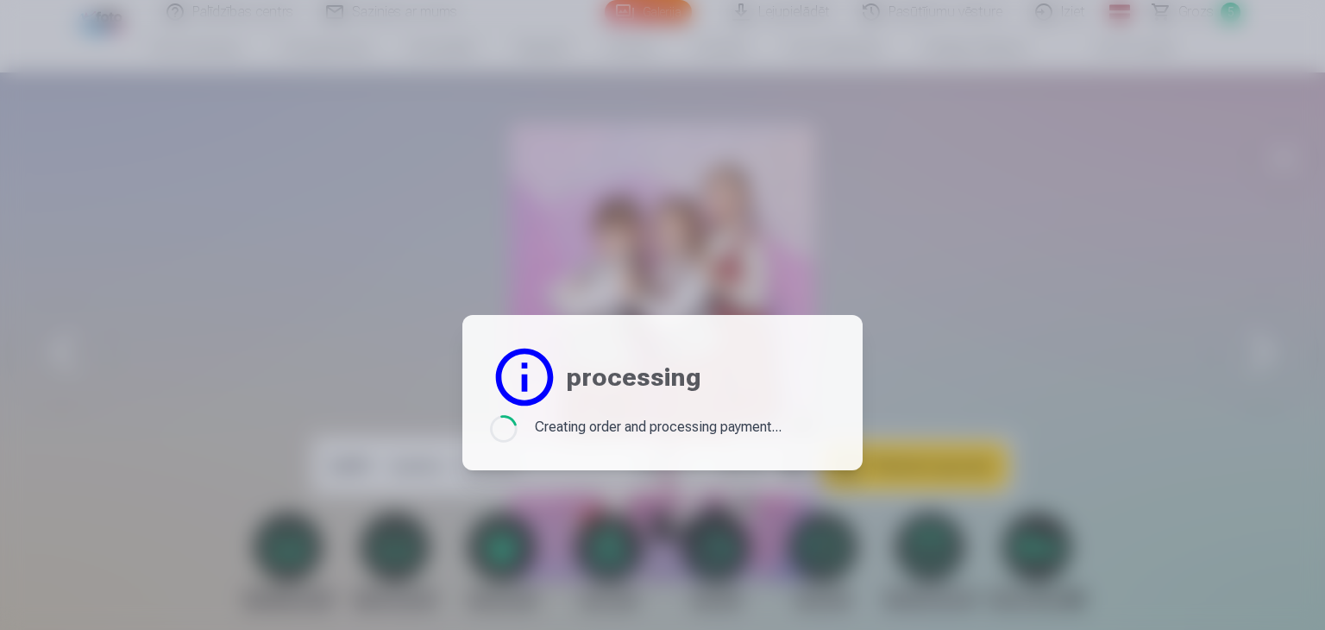
scroll to position [6423, 0]
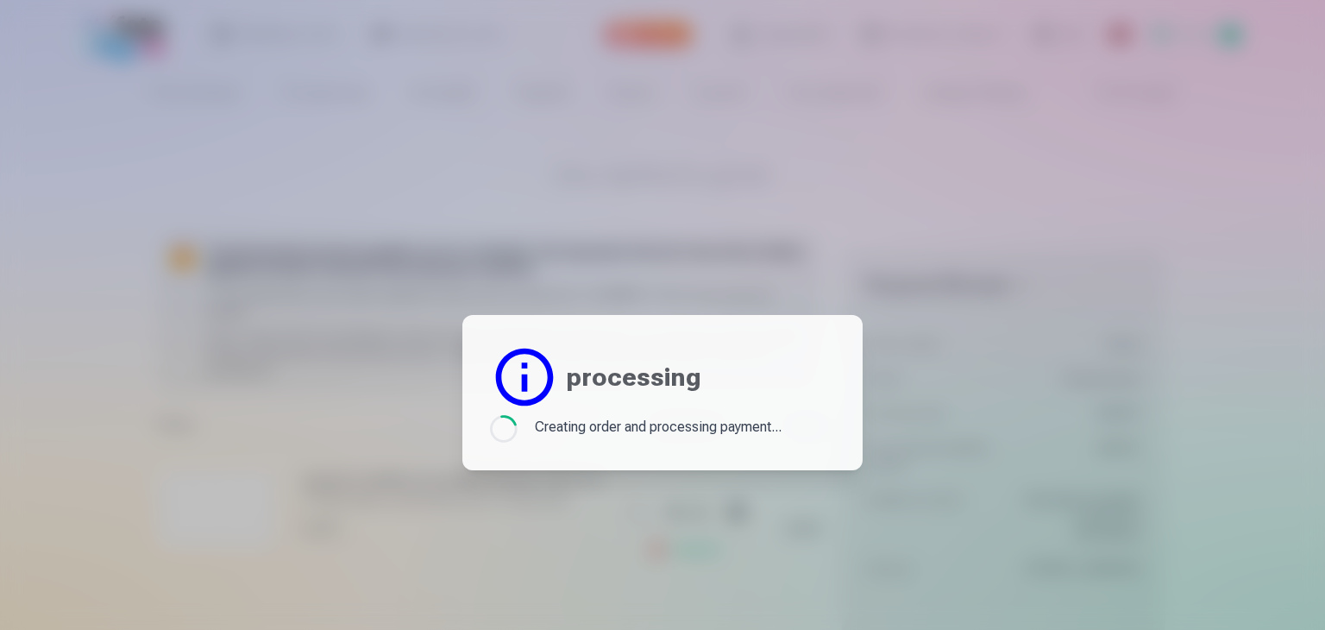
click at [482, 112] on div at bounding box center [662, 315] width 1325 height 630
click at [483, 121] on div at bounding box center [662, 315] width 1325 height 630
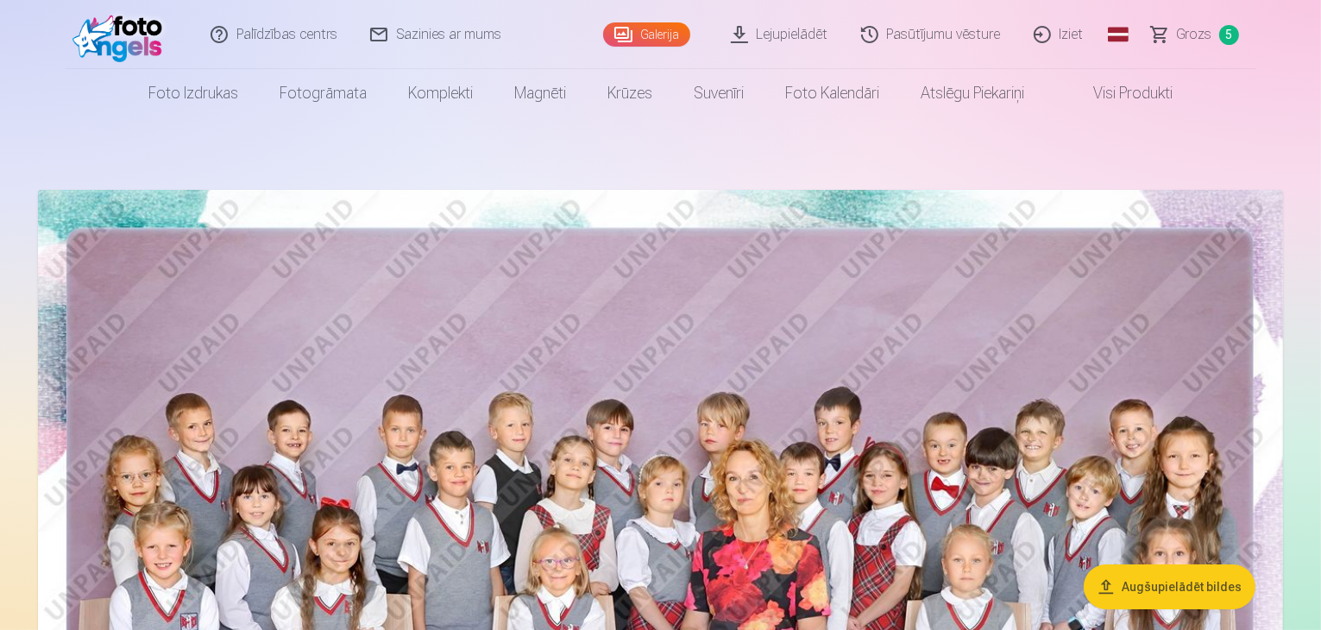
click at [1206, 28] on span "Grozs" at bounding box center [1194, 34] width 35 height 21
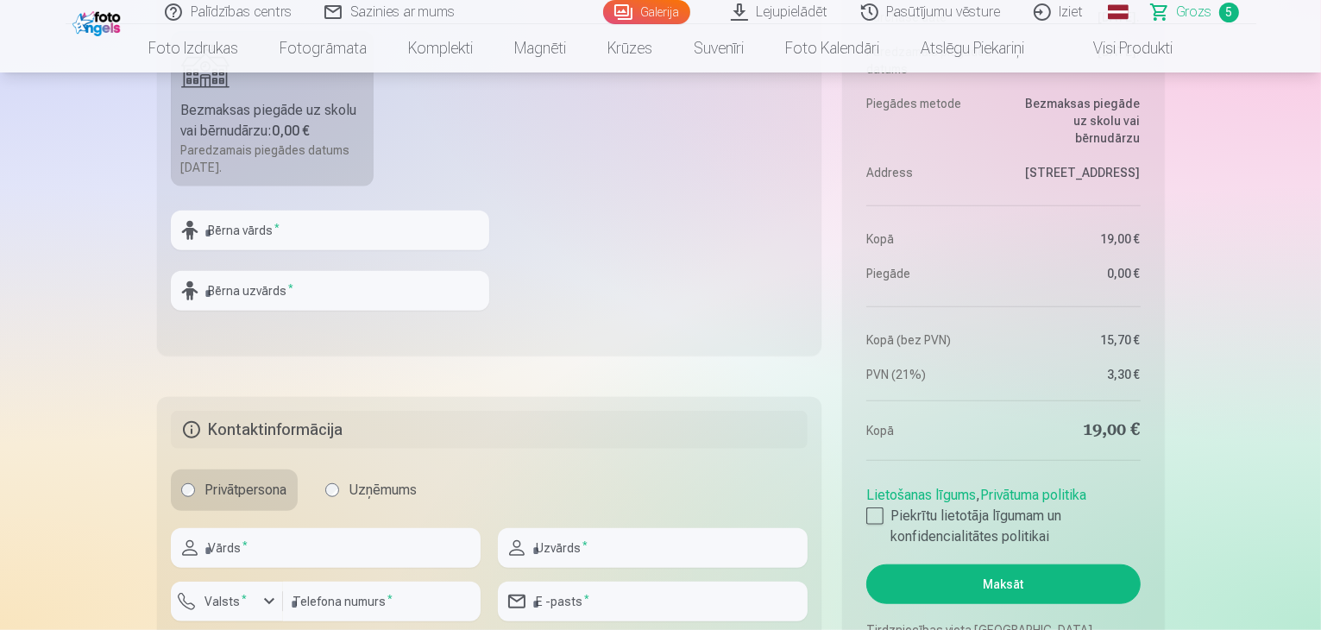
scroll to position [1553, 0]
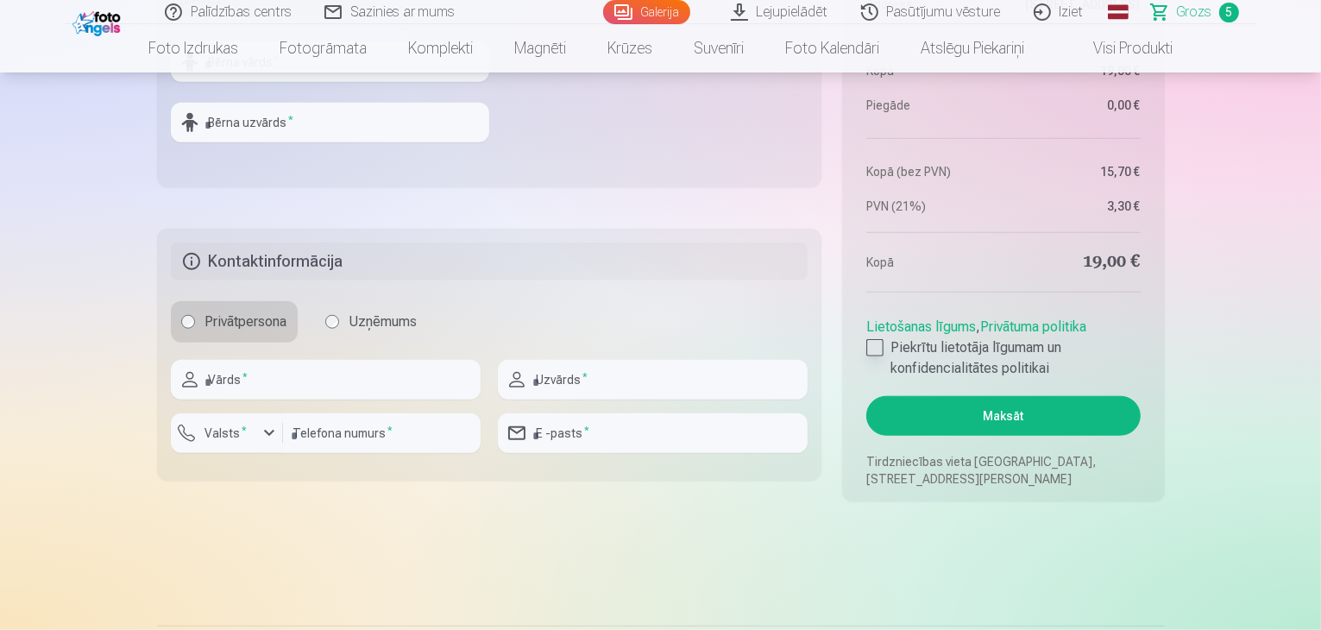
click at [877, 349] on div at bounding box center [874, 347] width 17 height 17
click at [986, 423] on button "Maksāt" at bounding box center [1002, 416] width 273 height 40
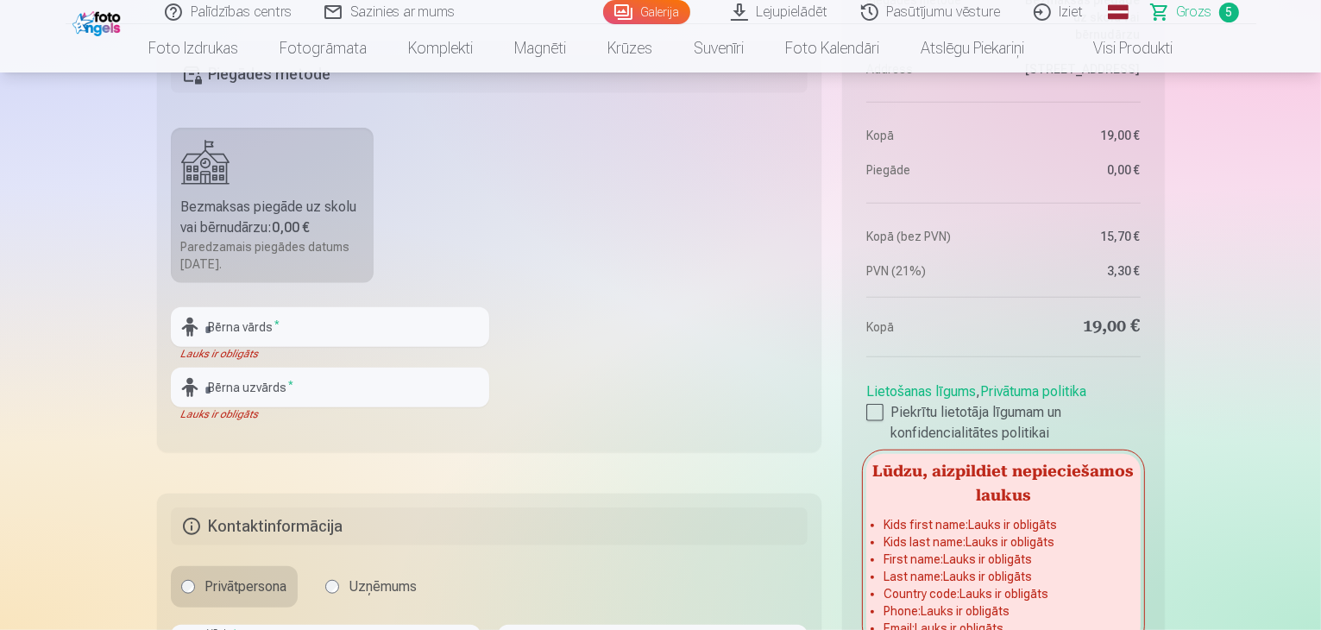
scroll to position [1208, 0]
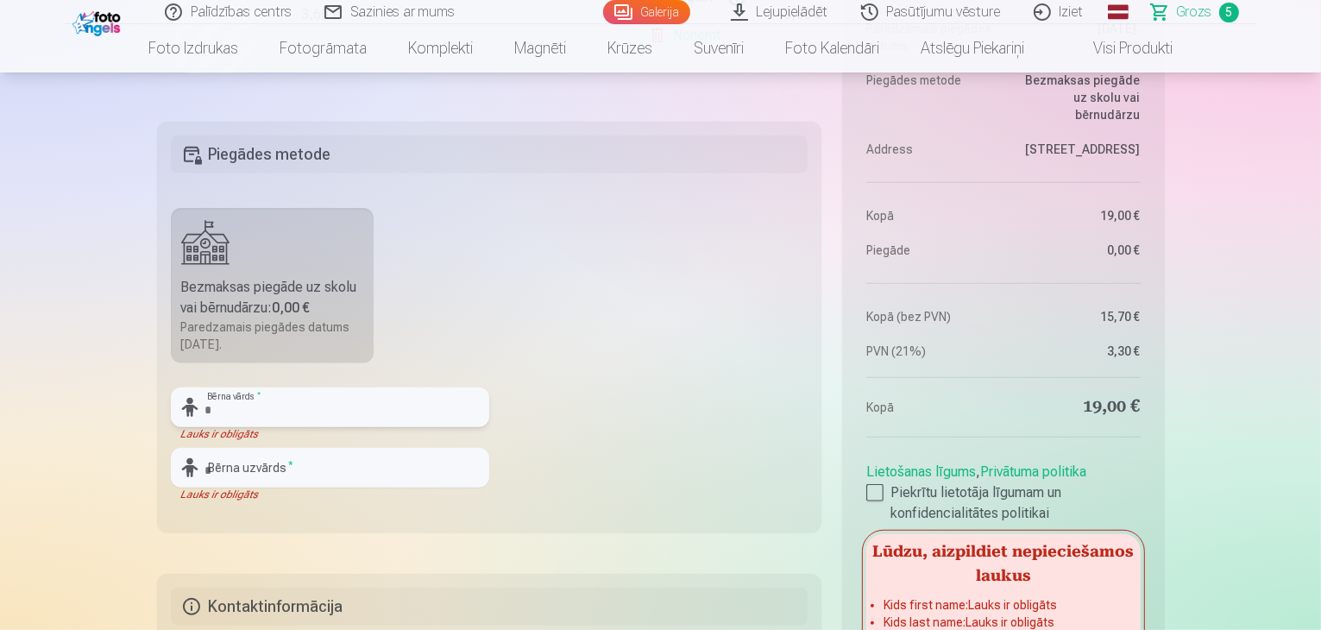
drag, startPoint x: 222, startPoint y: 408, endPoint x: 228, endPoint y: 417, distance: 10.5
click at [222, 408] on input "text" at bounding box center [330, 407] width 318 height 40
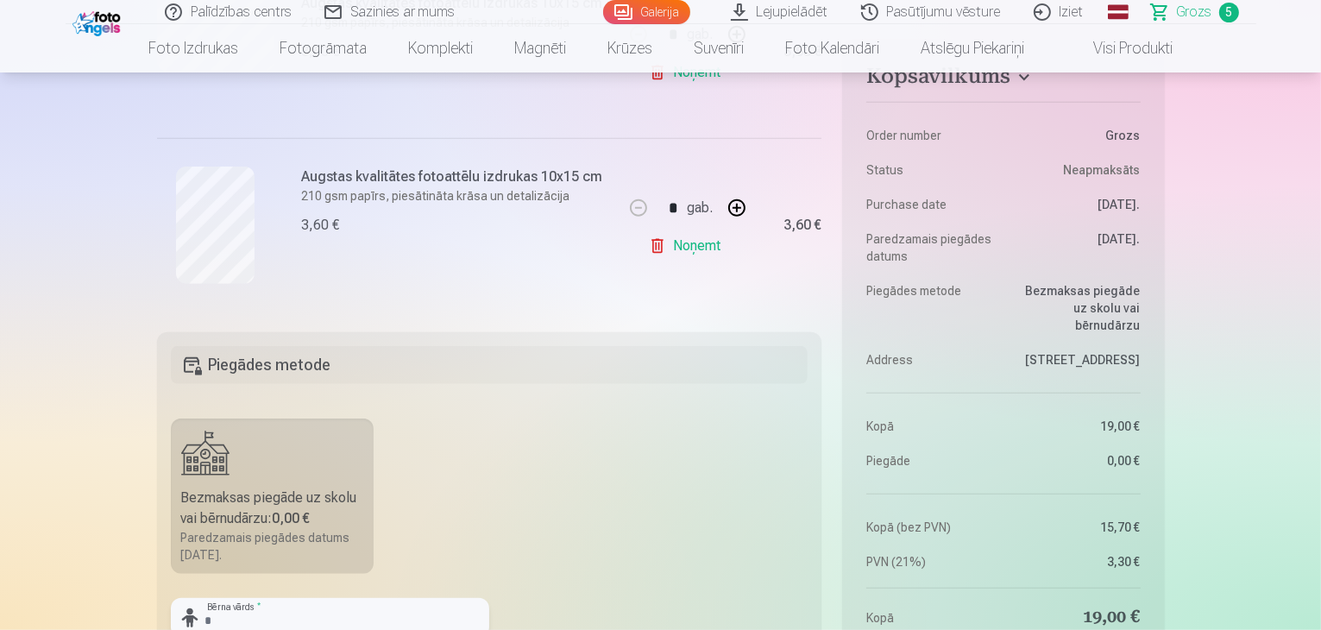
scroll to position [1121, 0]
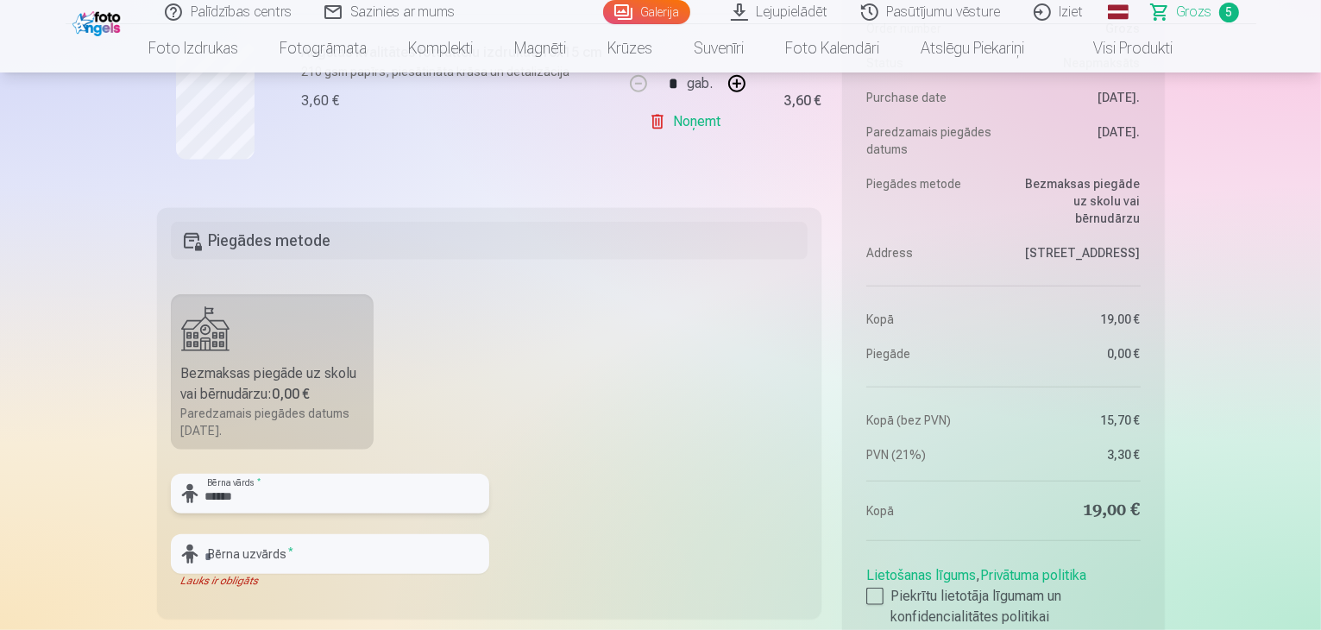
type input "******"
click at [210, 552] on input "text" at bounding box center [330, 554] width 318 height 40
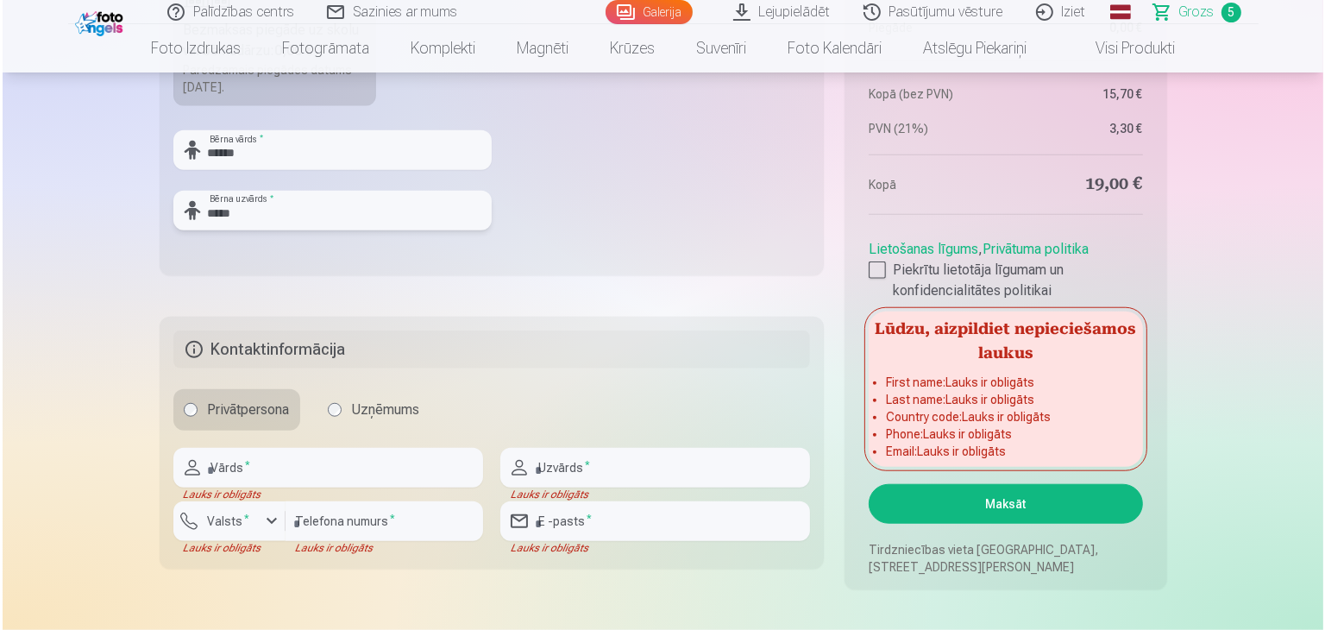
scroll to position [1466, 0]
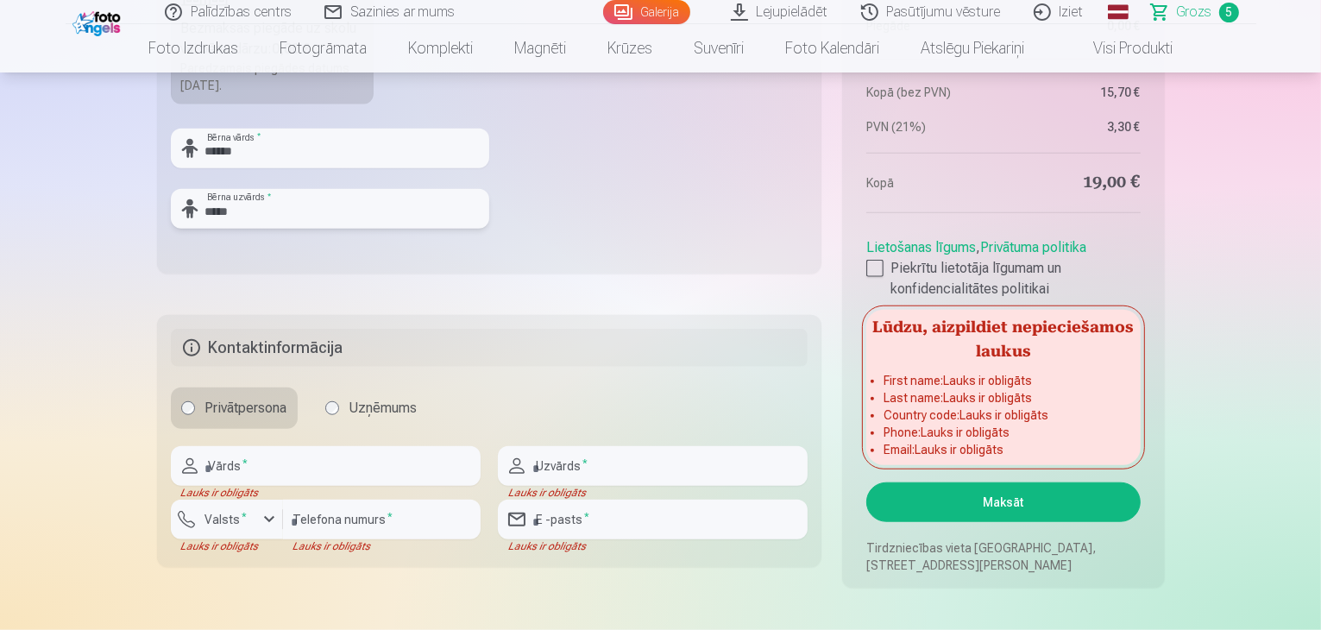
type input "*****"
click at [286, 470] on input "text" at bounding box center [326, 466] width 310 height 40
type input "*****"
type input "**********"
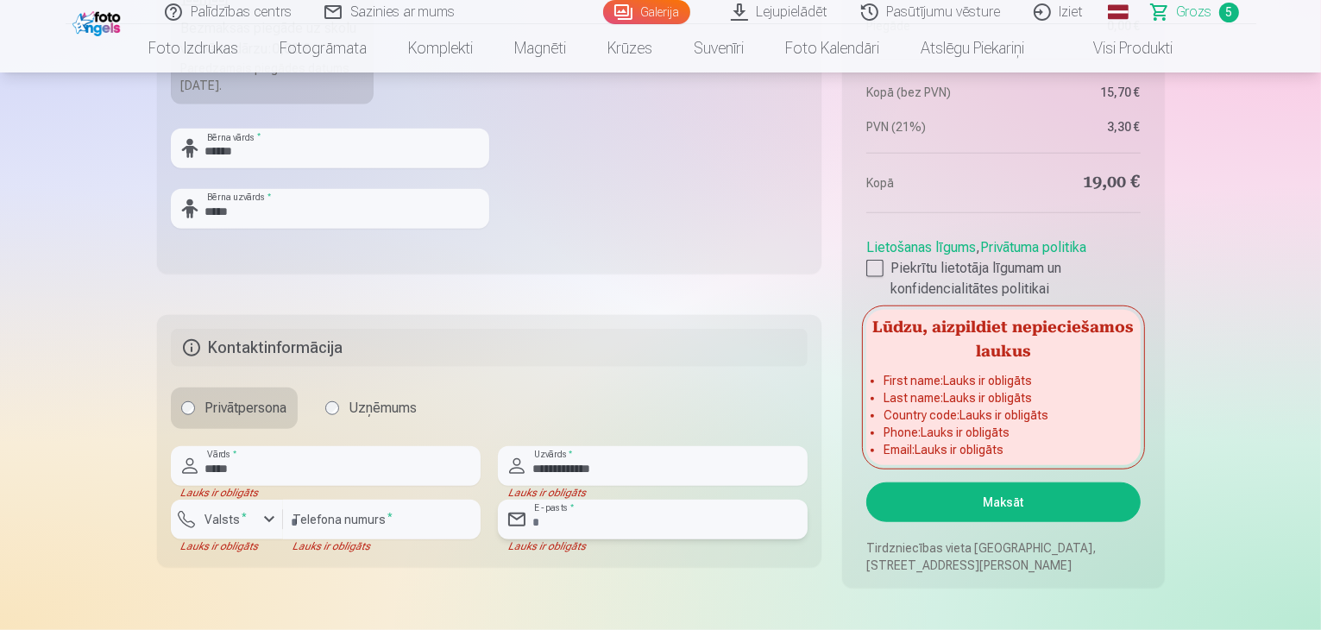
type input "**********"
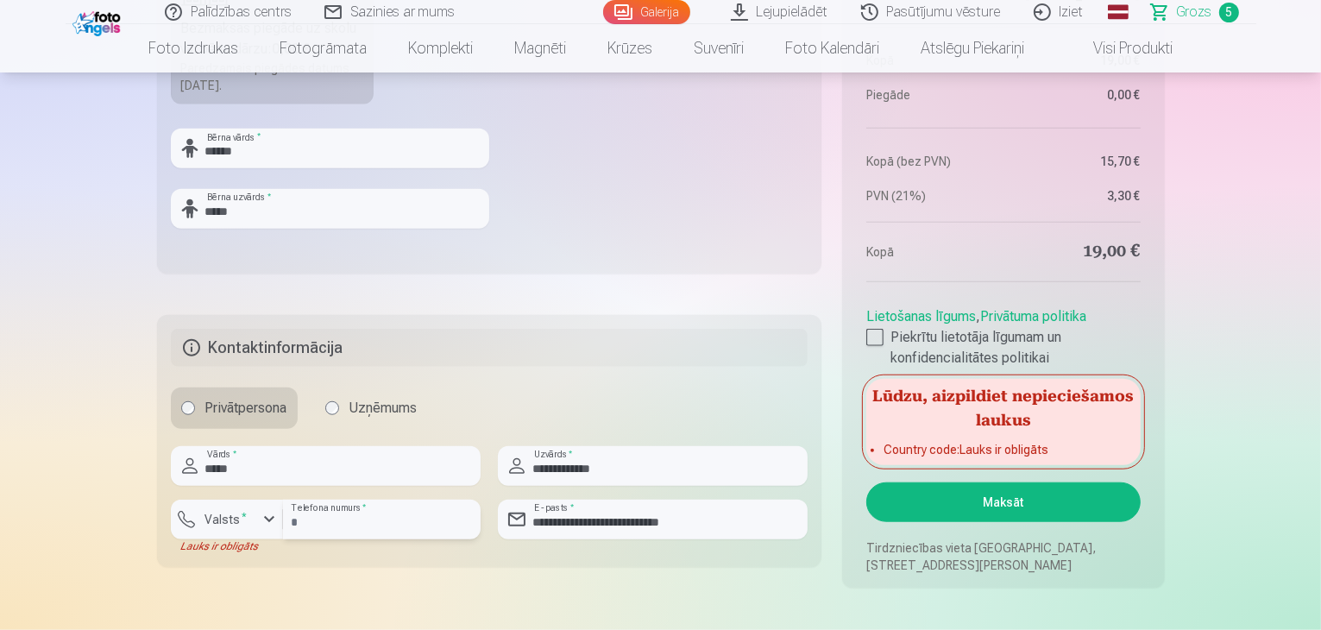
click at [361, 522] on input "**********" at bounding box center [382, 519] width 198 height 40
type input "********"
click at [238, 511] on label "Valsts *" at bounding box center [226, 519] width 56 height 17
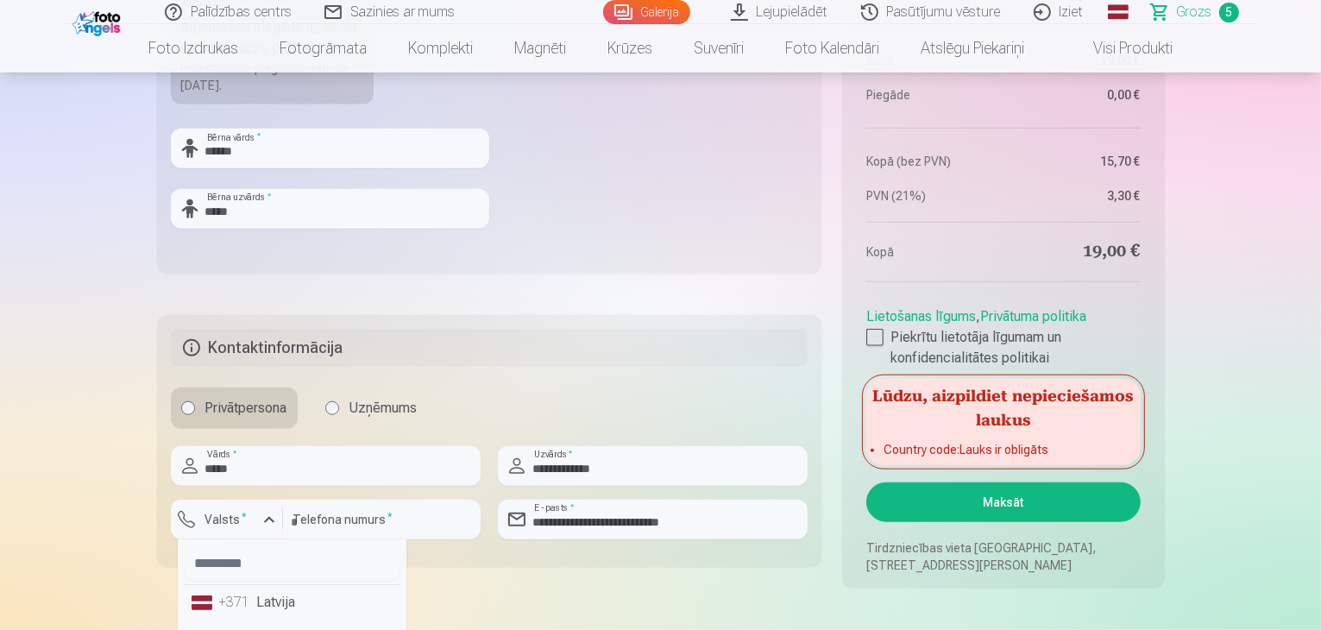
click at [270, 604] on li "+371 Latvija" at bounding box center [292, 602] width 215 height 35
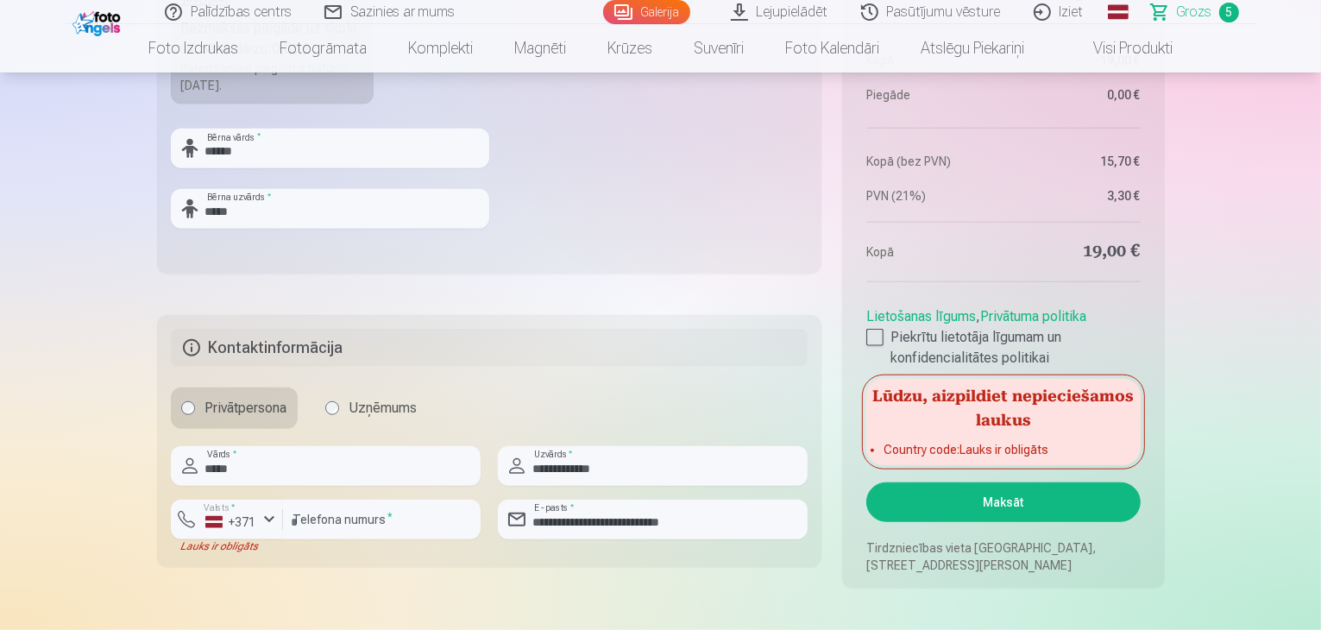
click at [977, 500] on button "Maksāt" at bounding box center [1002, 502] width 273 height 40
